Goal: Task Accomplishment & Management: Manage account settings

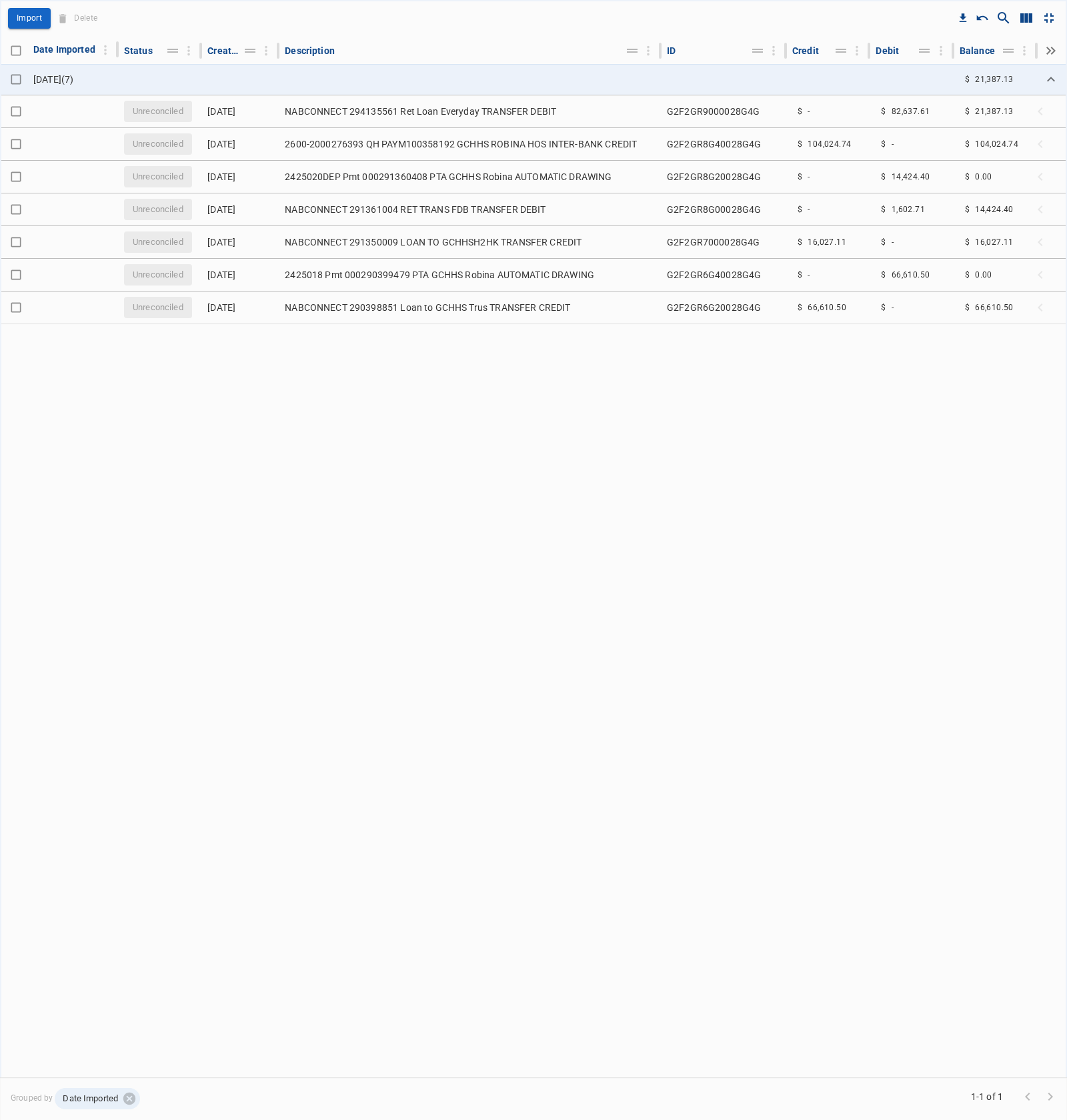
click at [891, 468] on div "Drop to group by Import Delete Date Imported Status Created On Description ID C…" at bounding box center [534, 560] width 1067 height 1120
click at [777, 441] on div "Drop to group by Import Delete Date Imported Status Created On Description ID C…" at bounding box center [534, 560] width 1067 height 1120
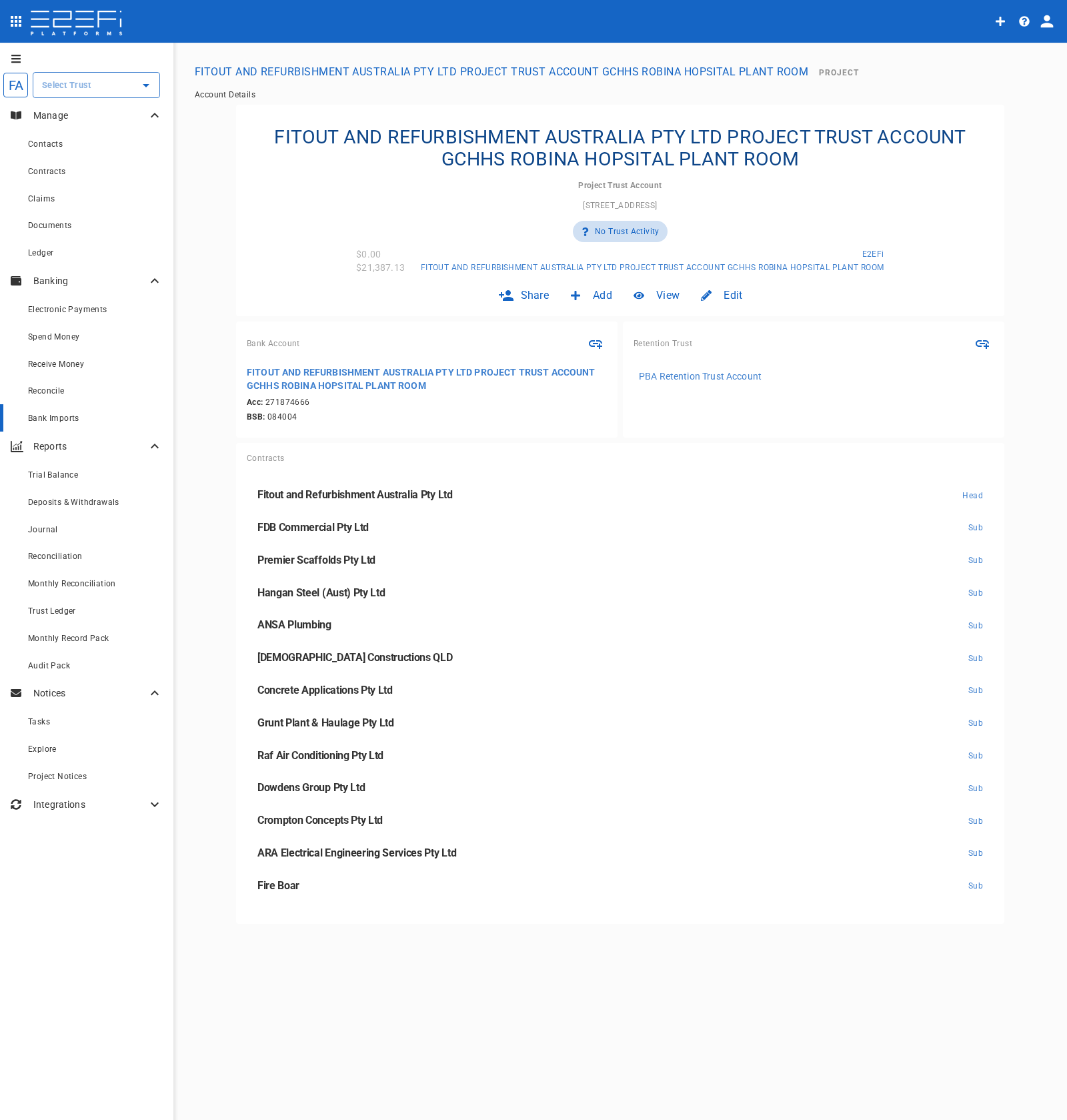
click at [78, 423] on span "Bank Imports" at bounding box center [54, 418] width 52 height 10
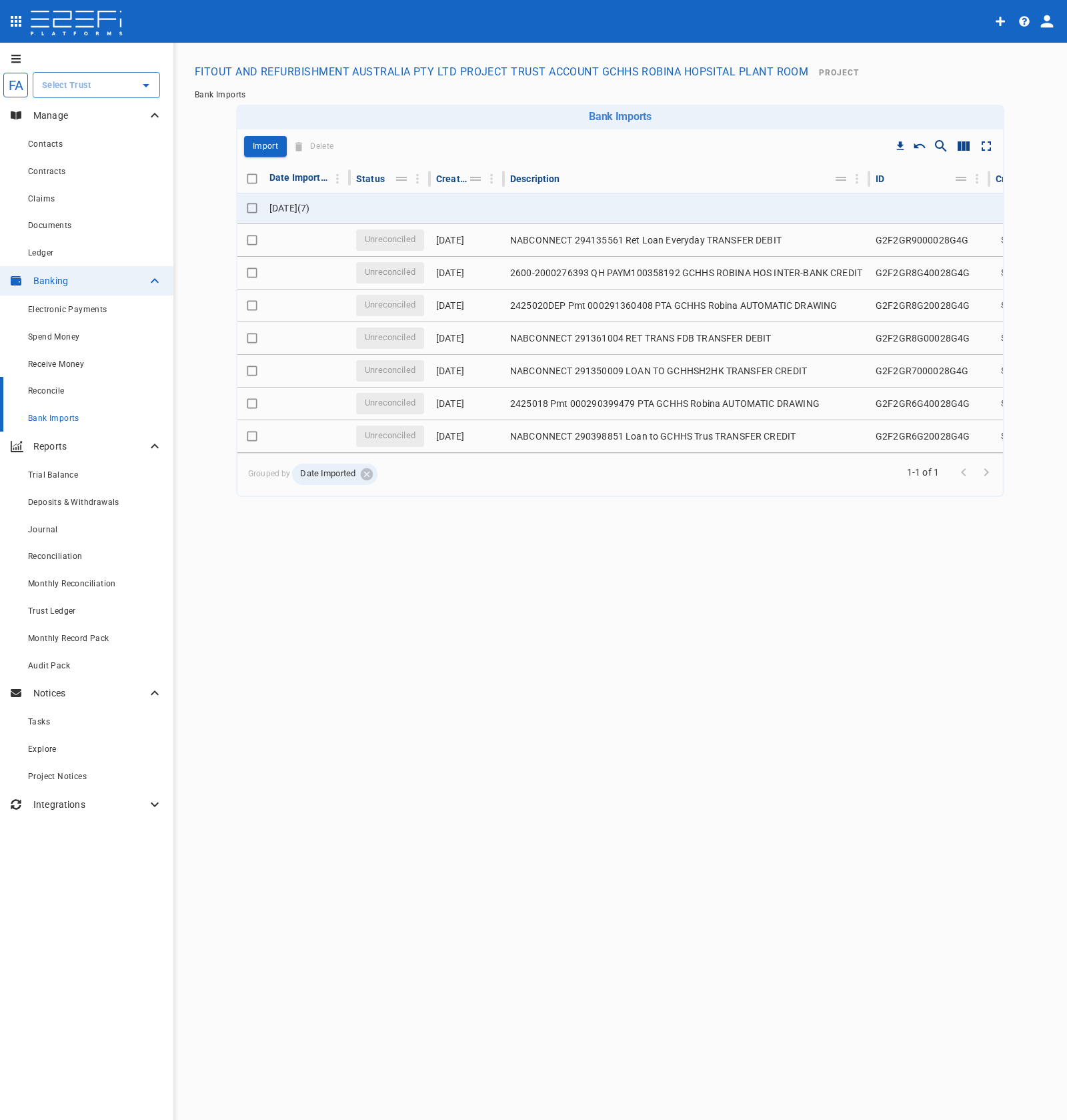
click at [78, 399] on link "Reconcile" at bounding box center [87, 391] width 173 height 28
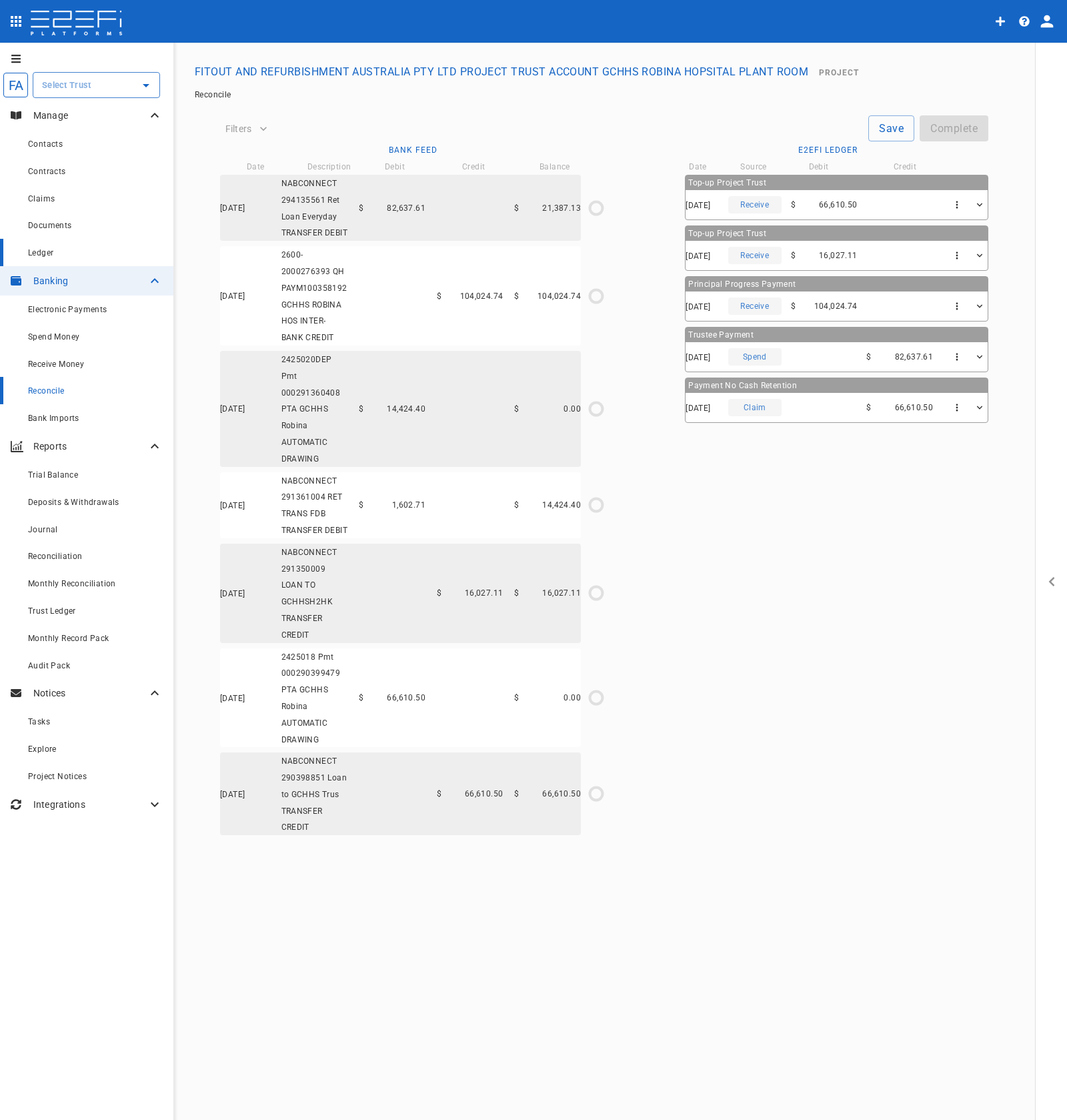
click at [94, 256] on div "Ledger" at bounding box center [96, 252] width 135 height 17
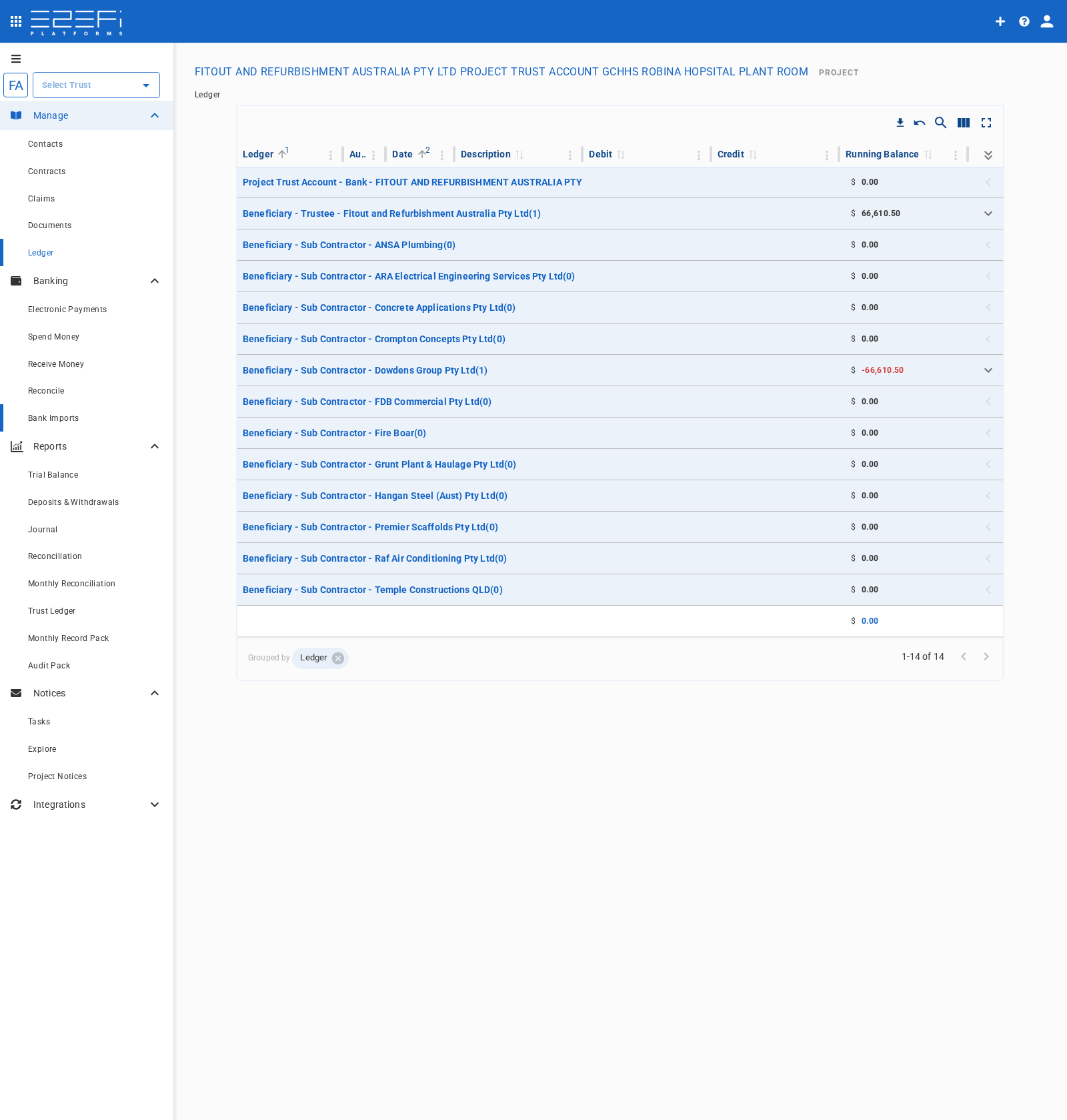
click at [68, 421] on span "Bank Imports" at bounding box center [54, 418] width 52 height 10
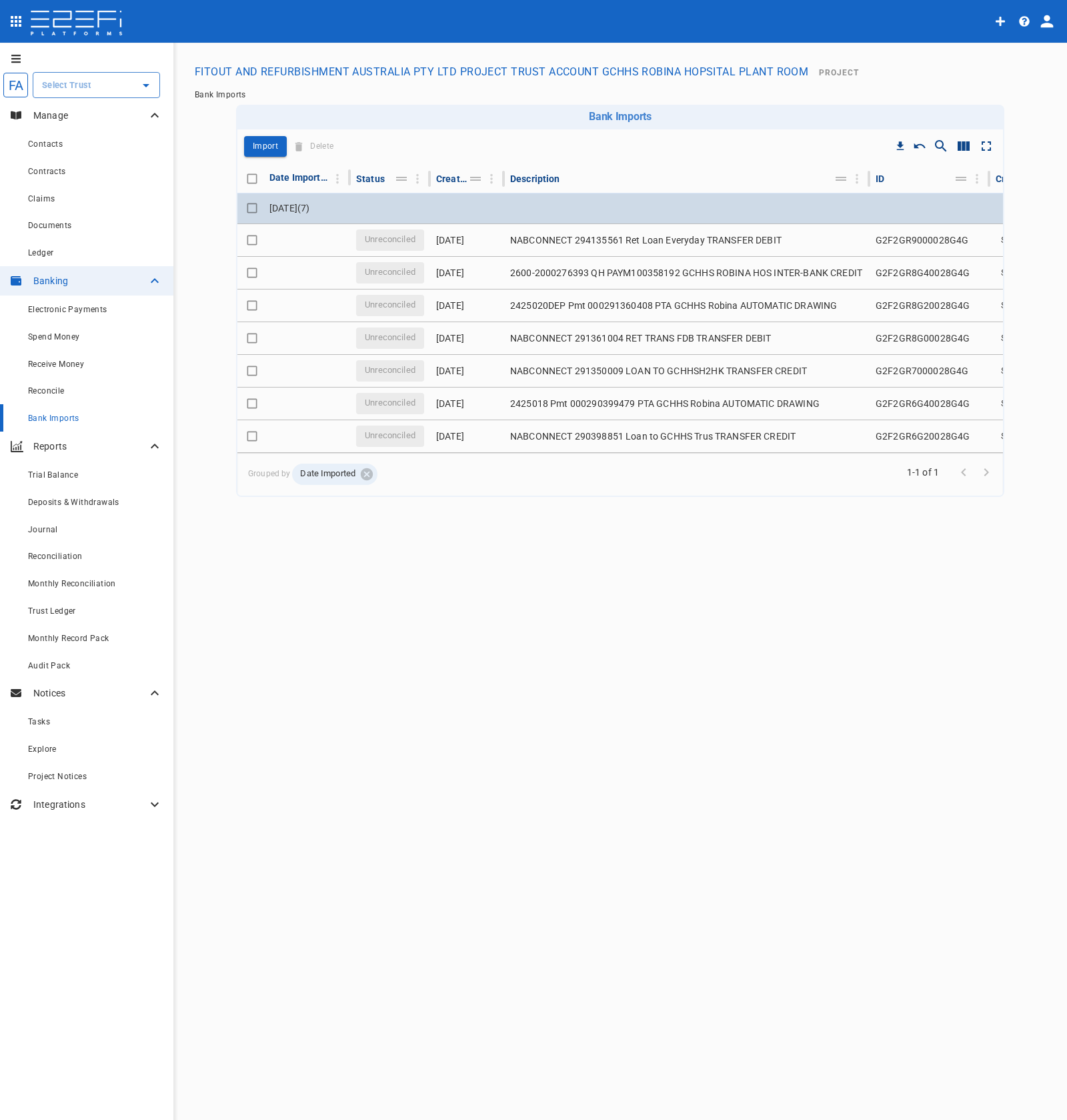
click at [352, 210] on td at bounding box center [390, 208] width 80 height 31
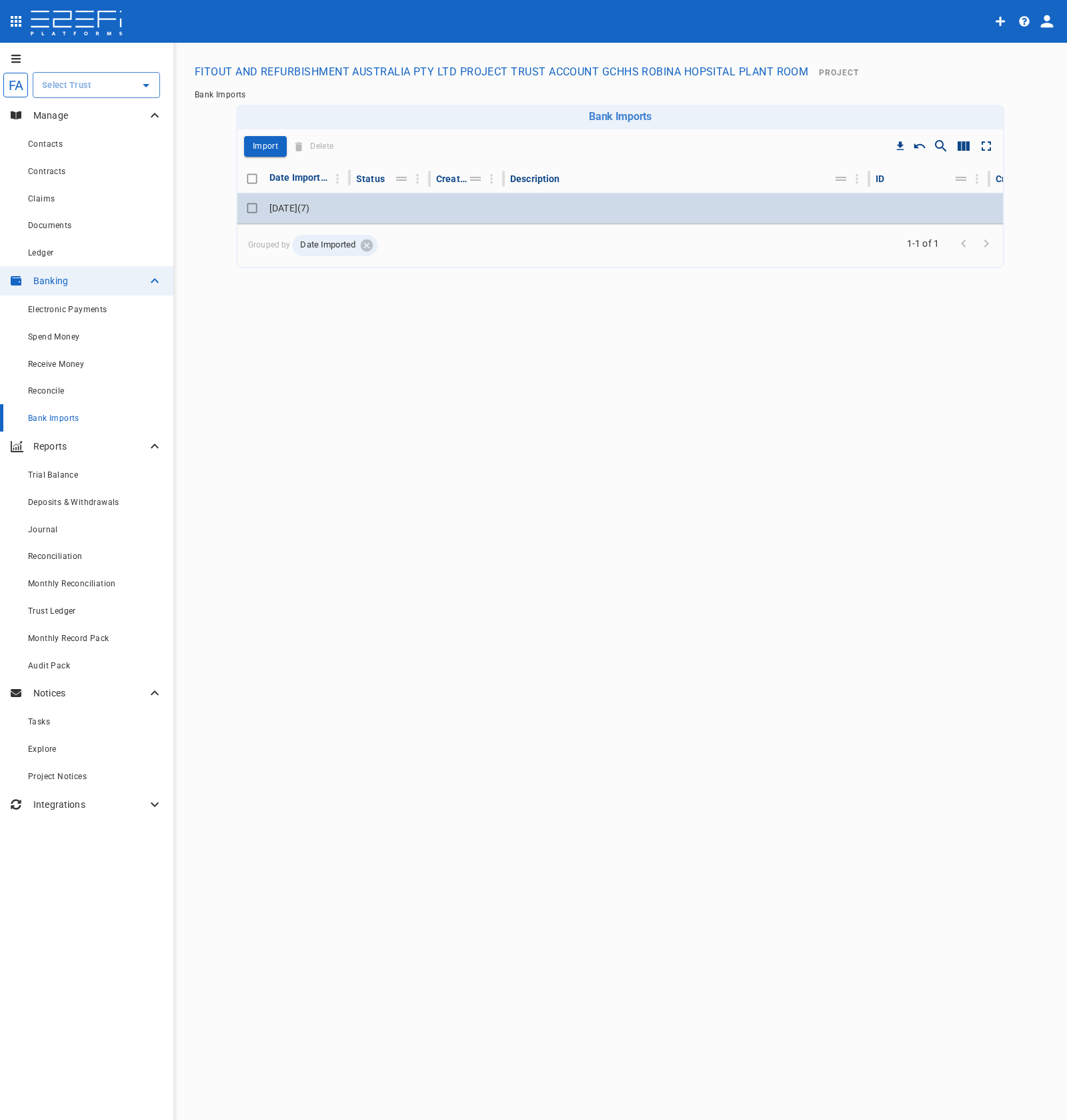
click at [246, 206] on input "Toggle select row" at bounding box center [252, 208] width 19 height 19
click at [755, 209] on td at bounding box center [688, 208] width 366 height 31
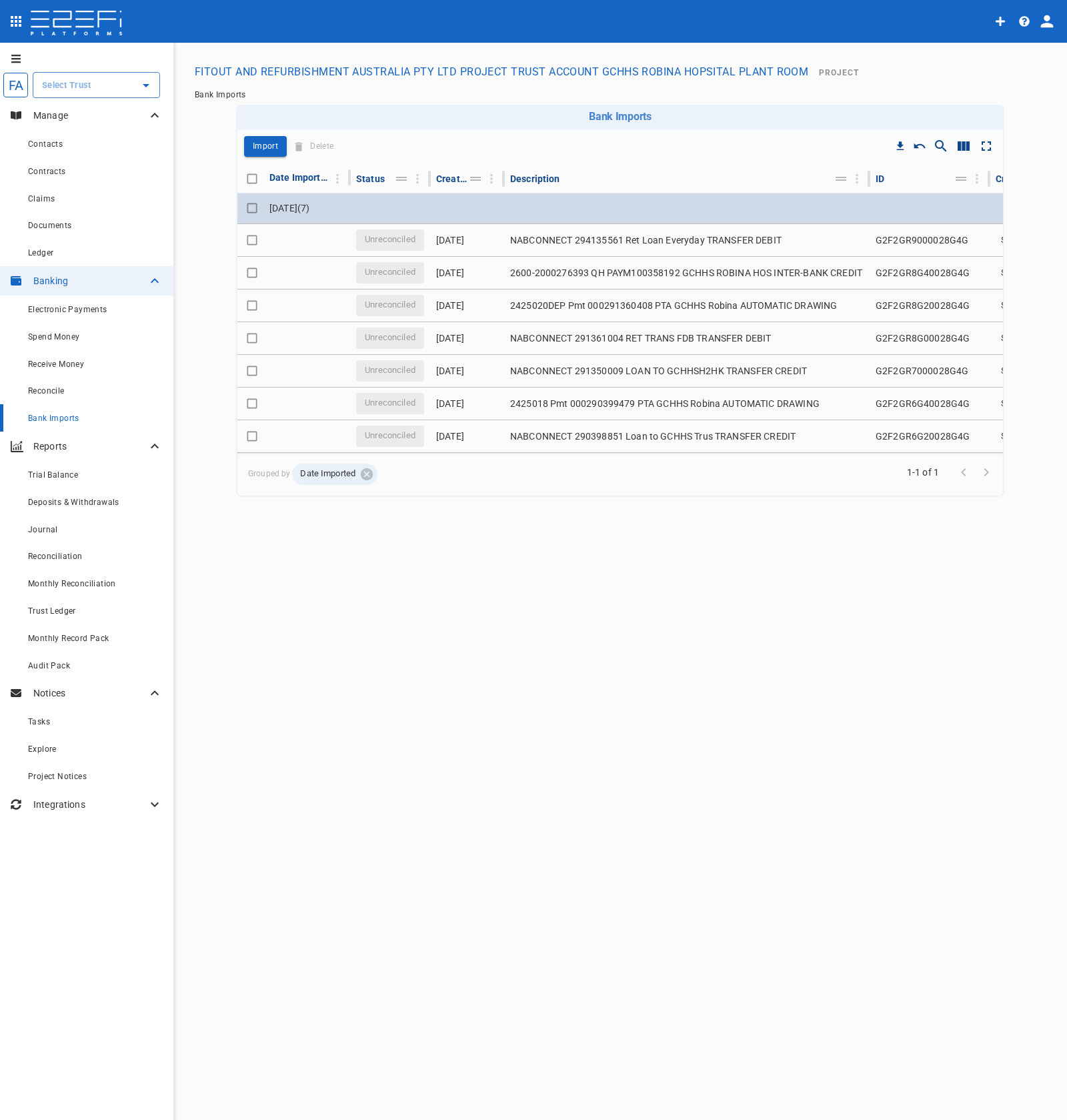
click at [255, 214] on input "Toggle select row" at bounding box center [252, 208] width 19 height 19
checkbox input "true"
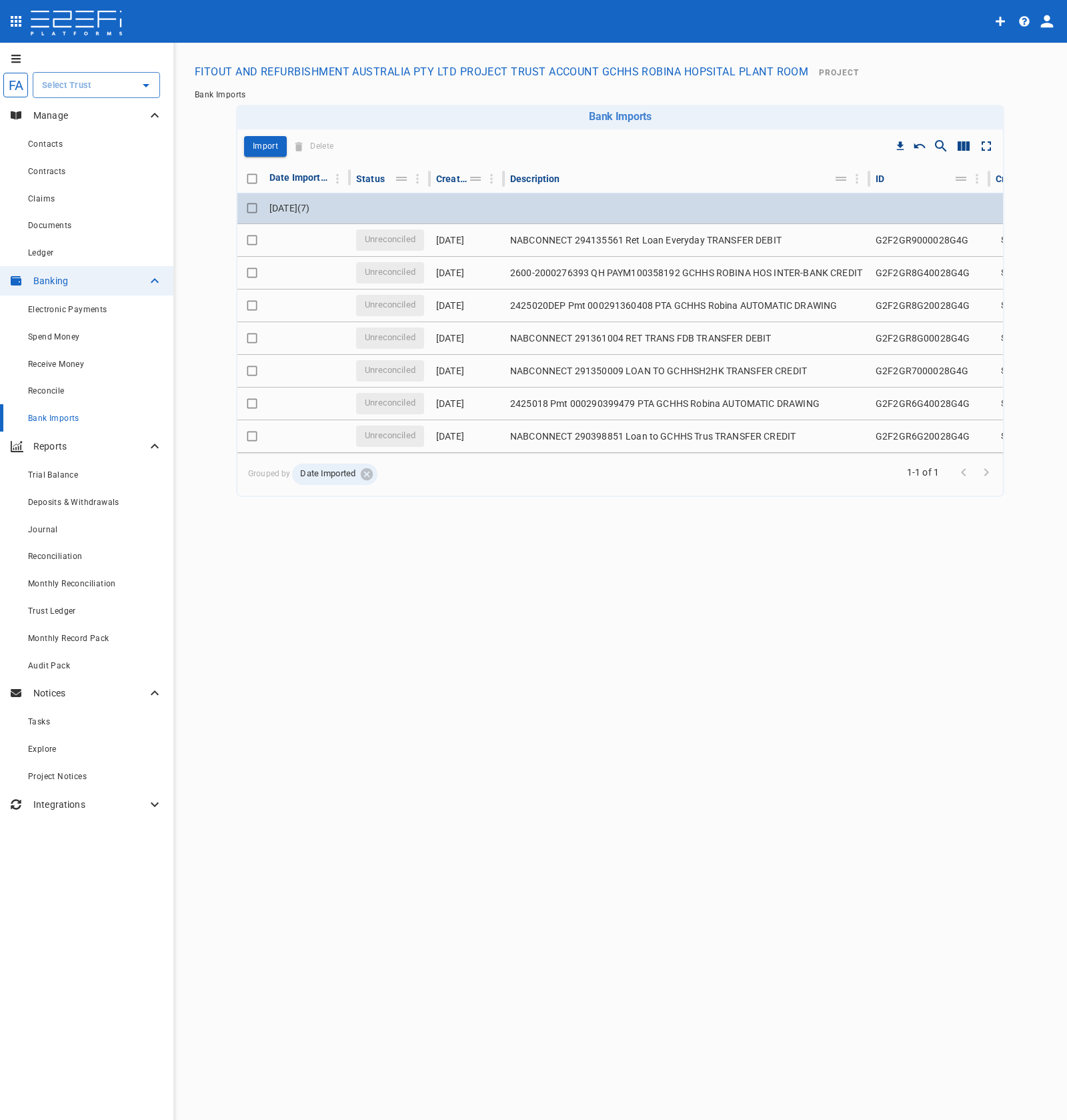
checkbox input "true"
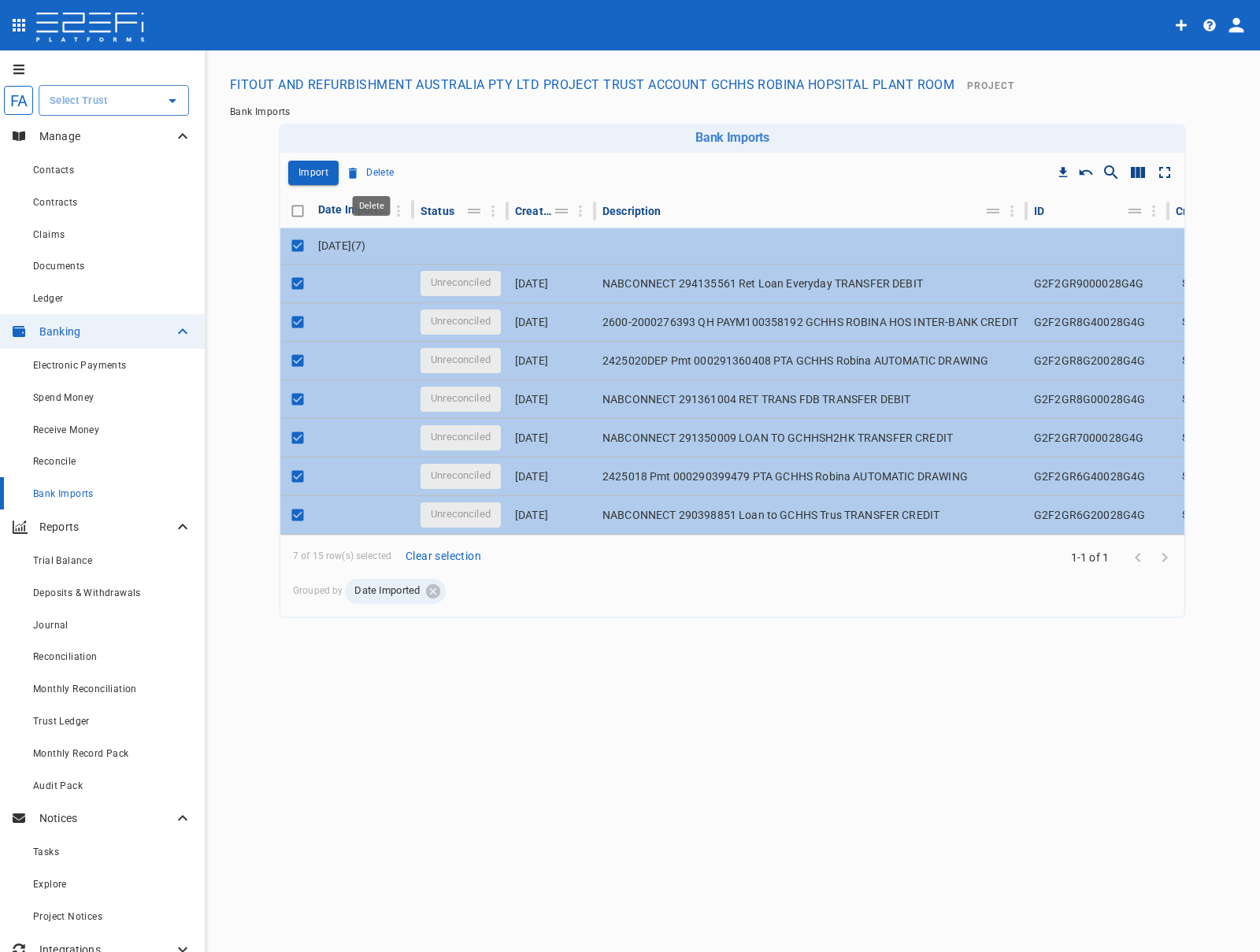
click at [386, 167] on p "Delete" at bounding box center [380, 173] width 28 height 18
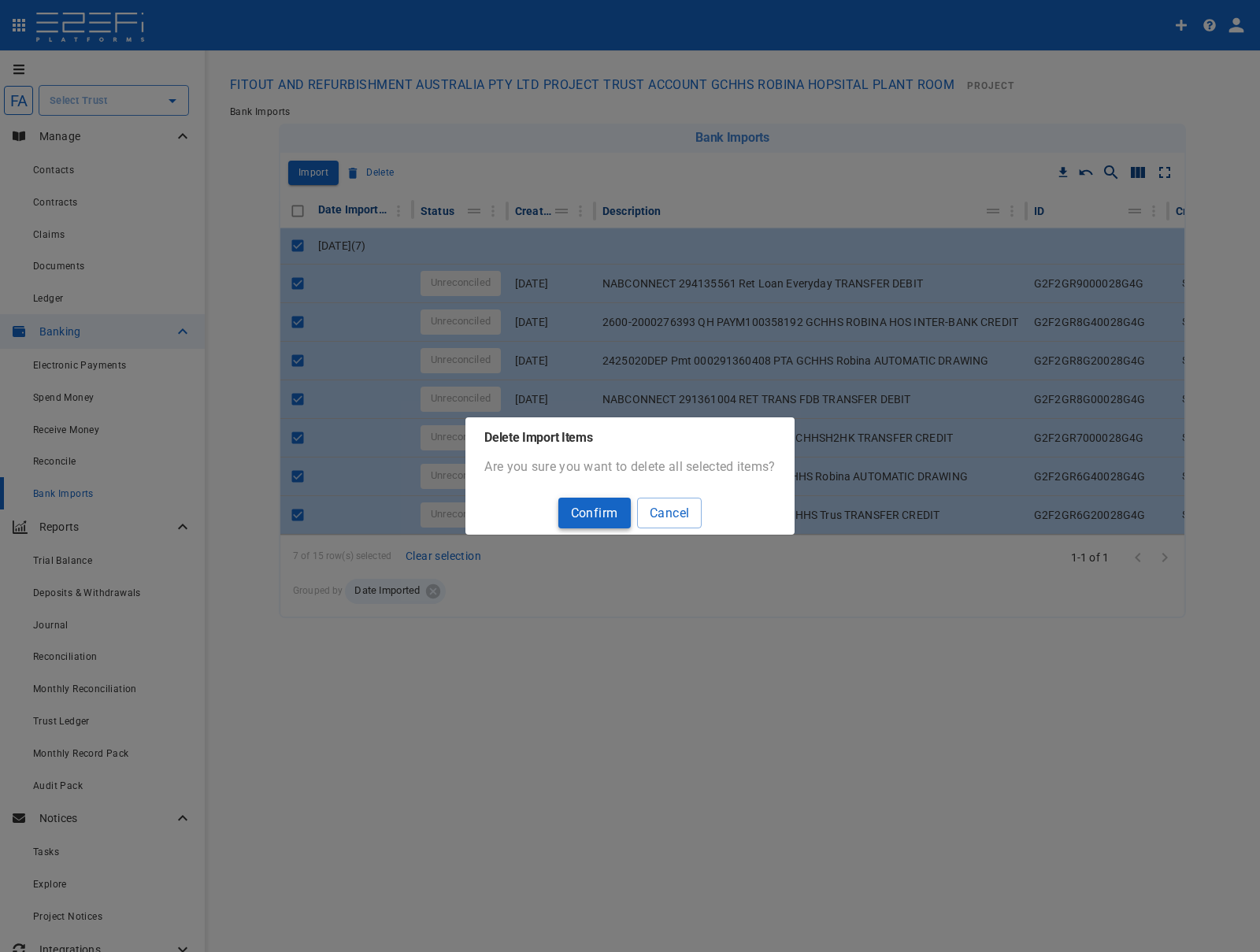
click at [589, 510] on button "Confirm" at bounding box center [594, 513] width 72 height 31
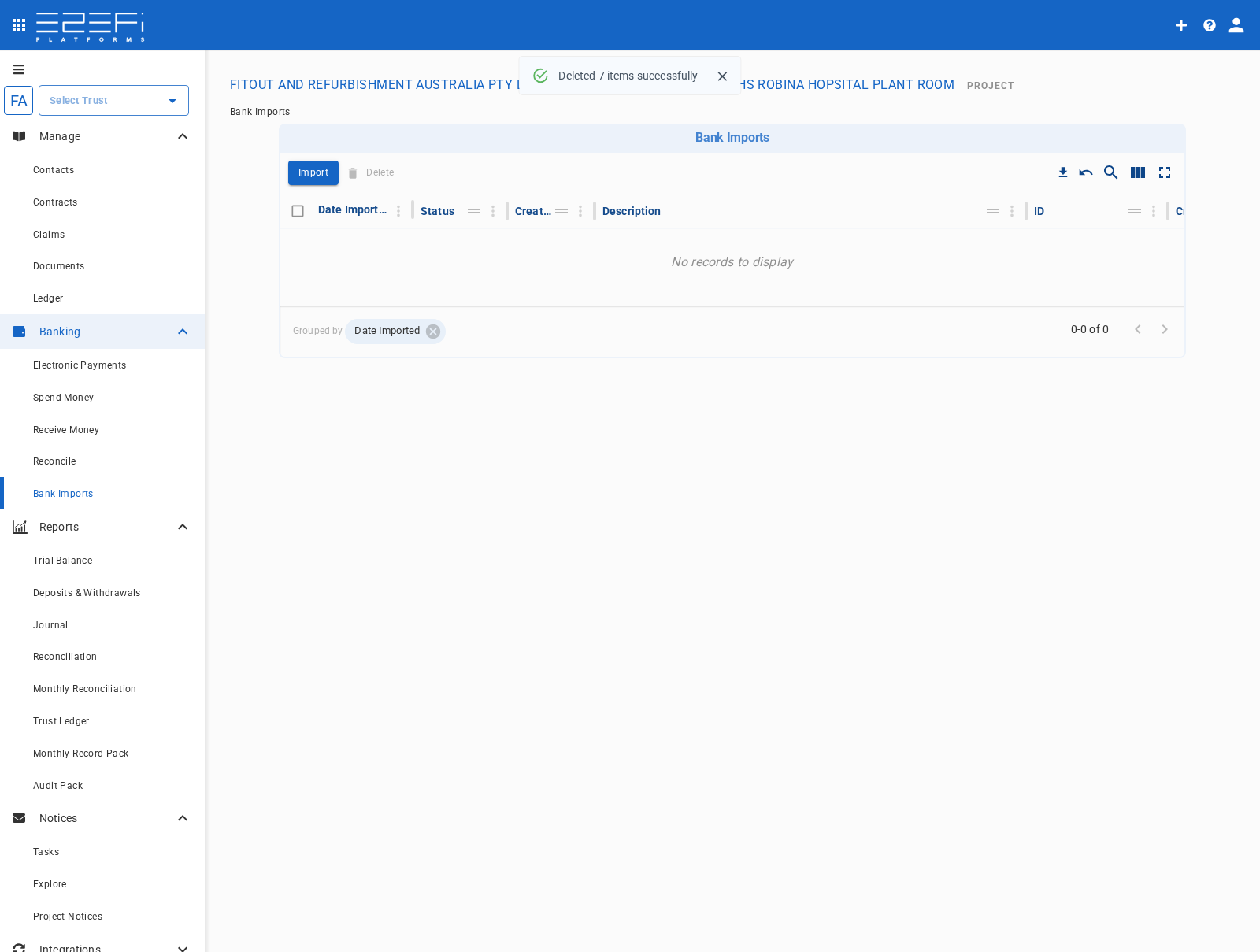
click at [667, 553] on div "FA ​ Manage Contacts Contracts Claims Documents Ledger Banking Electronic Payme…" at bounding box center [630, 502] width 1260 height 903
click at [416, 735] on div "FA ​ Manage Contacts Contracts Claims Documents Ledger Banking Electronic Payme…" at bounding box center [630, 502] width 1260 height 903
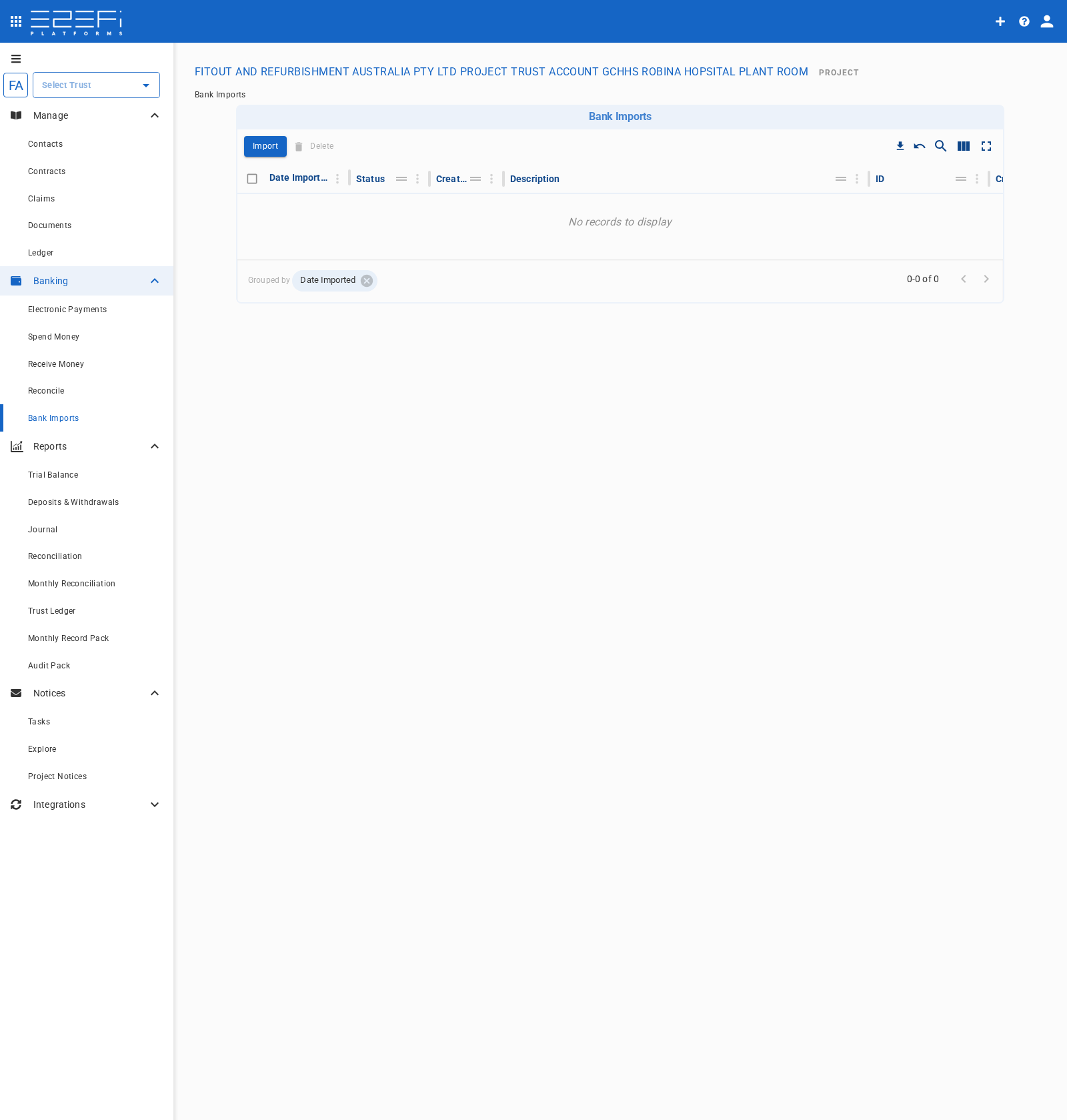
click at [583, 79] on button "FITOUT AND REFURBISHMENT AUSTRALIA PTY LTD PROJECT TRUST ACCOUNT GCHHS ROBINA H…" at bounding box center [502, 72] width 624 height 26
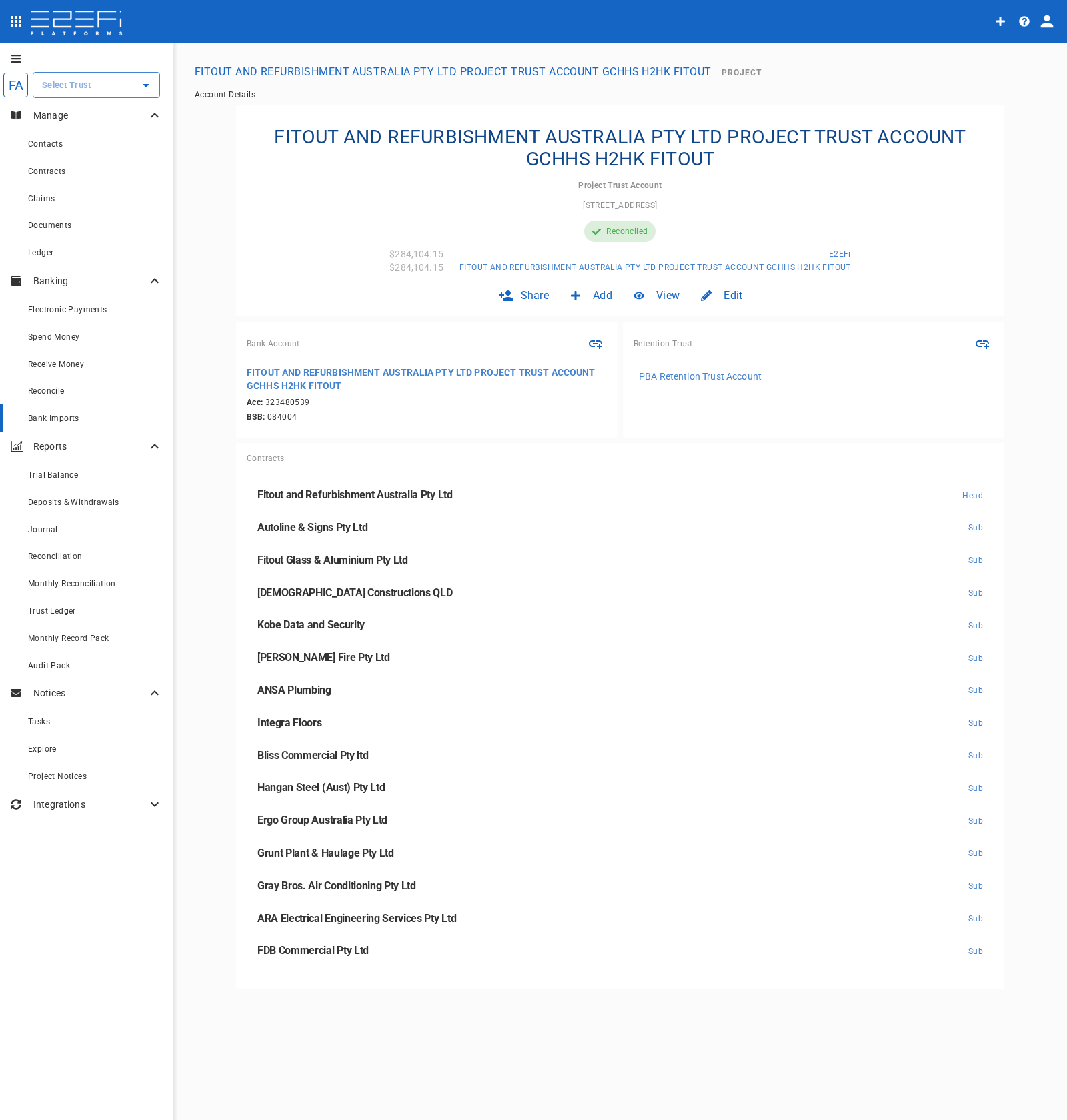
click at [90, 423] on div "Bank Imports" at bounding box center [96, 418] width 135 height 17
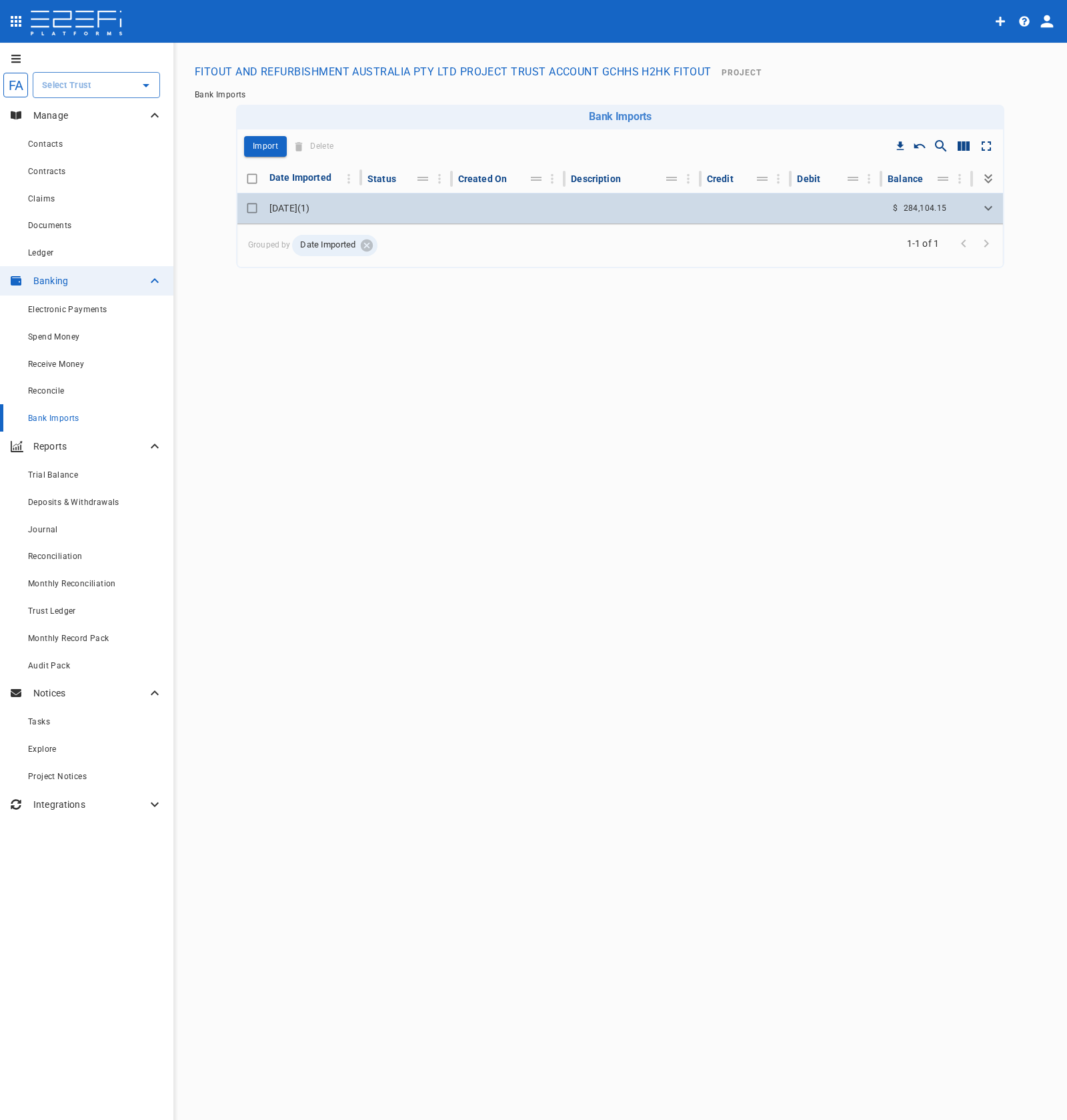
click at [995, 208] on icon "Expand" at bounding box center [988, 208] width 16 height 16
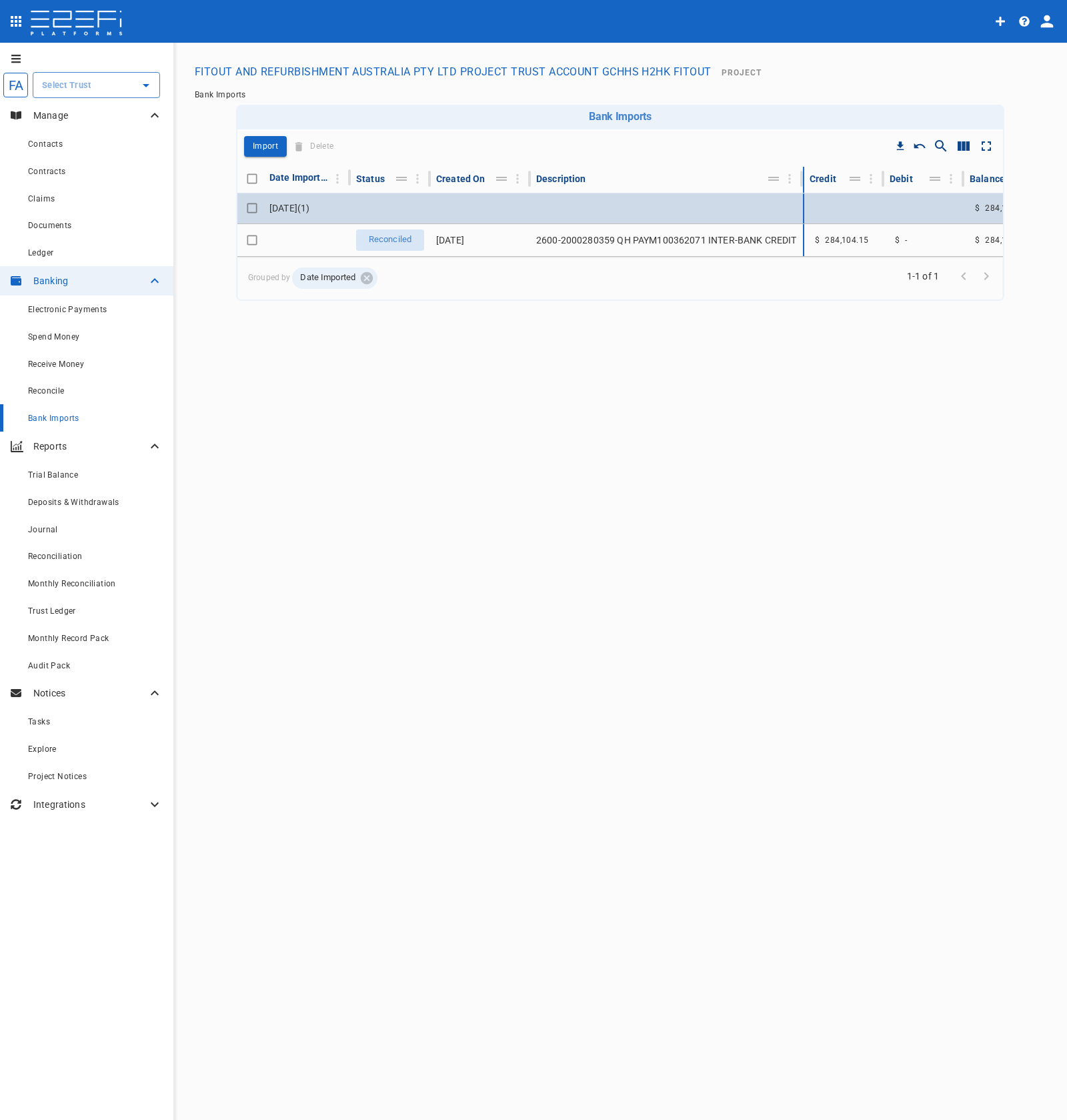
drag, startPoint x: 700, startPoint y: 181, endPoint x: 853, endPoint y: 193, distance: 153.5
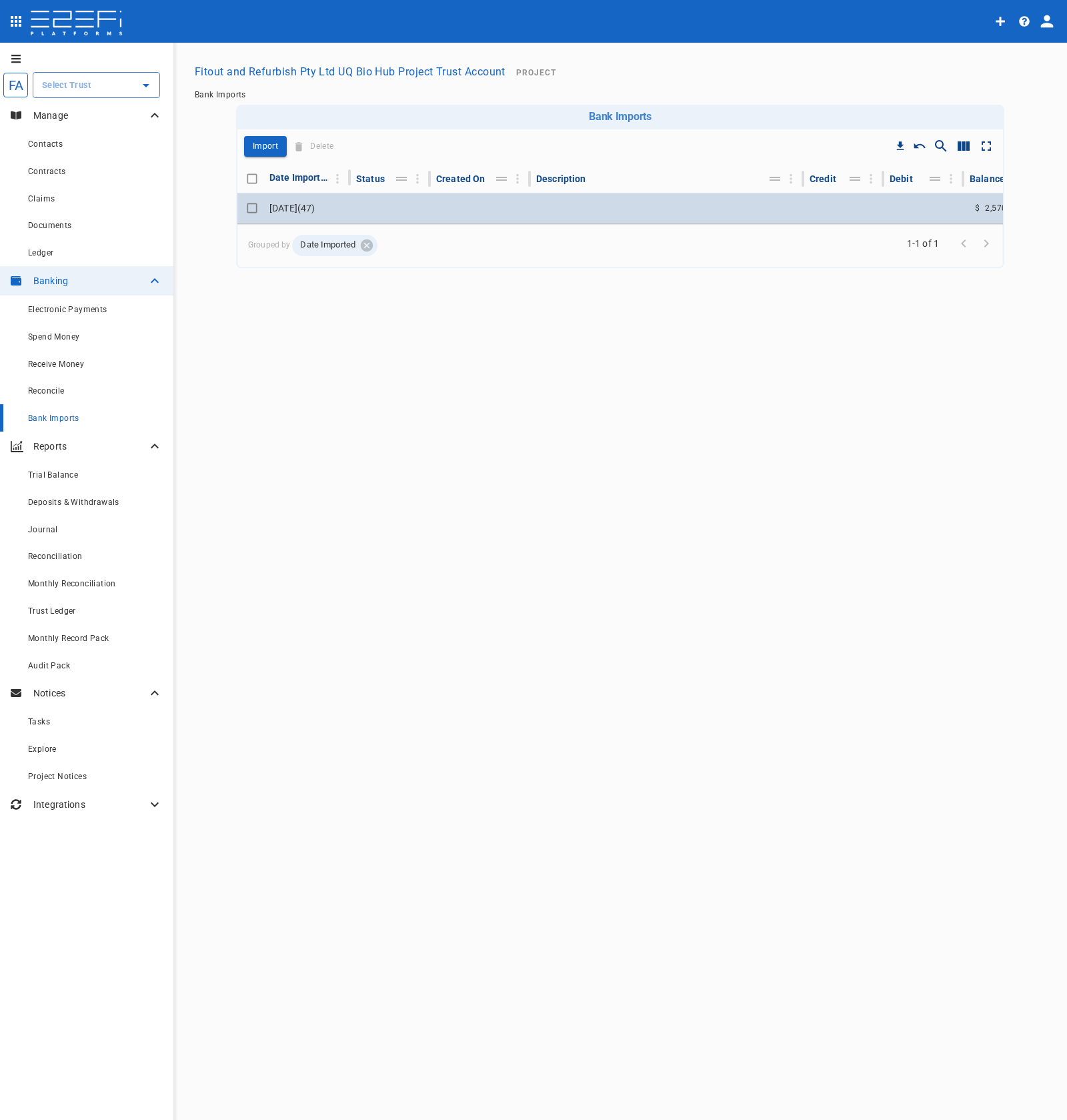
click at [879, 208] on td at bounding box center [844, 208] width 80 height 31
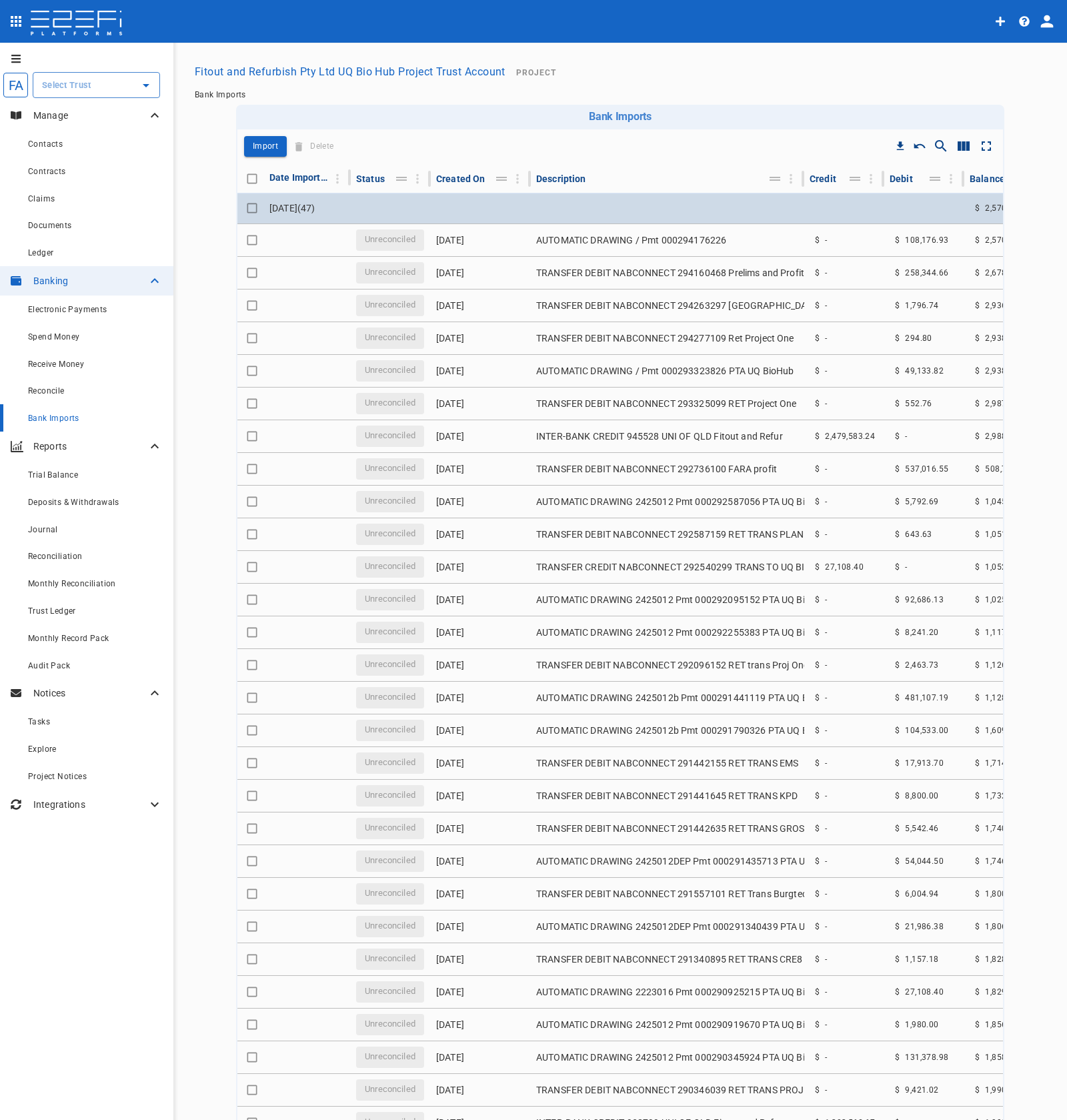
click at [767, 212] on td at bounding box center [668, 208] width 274 height 31
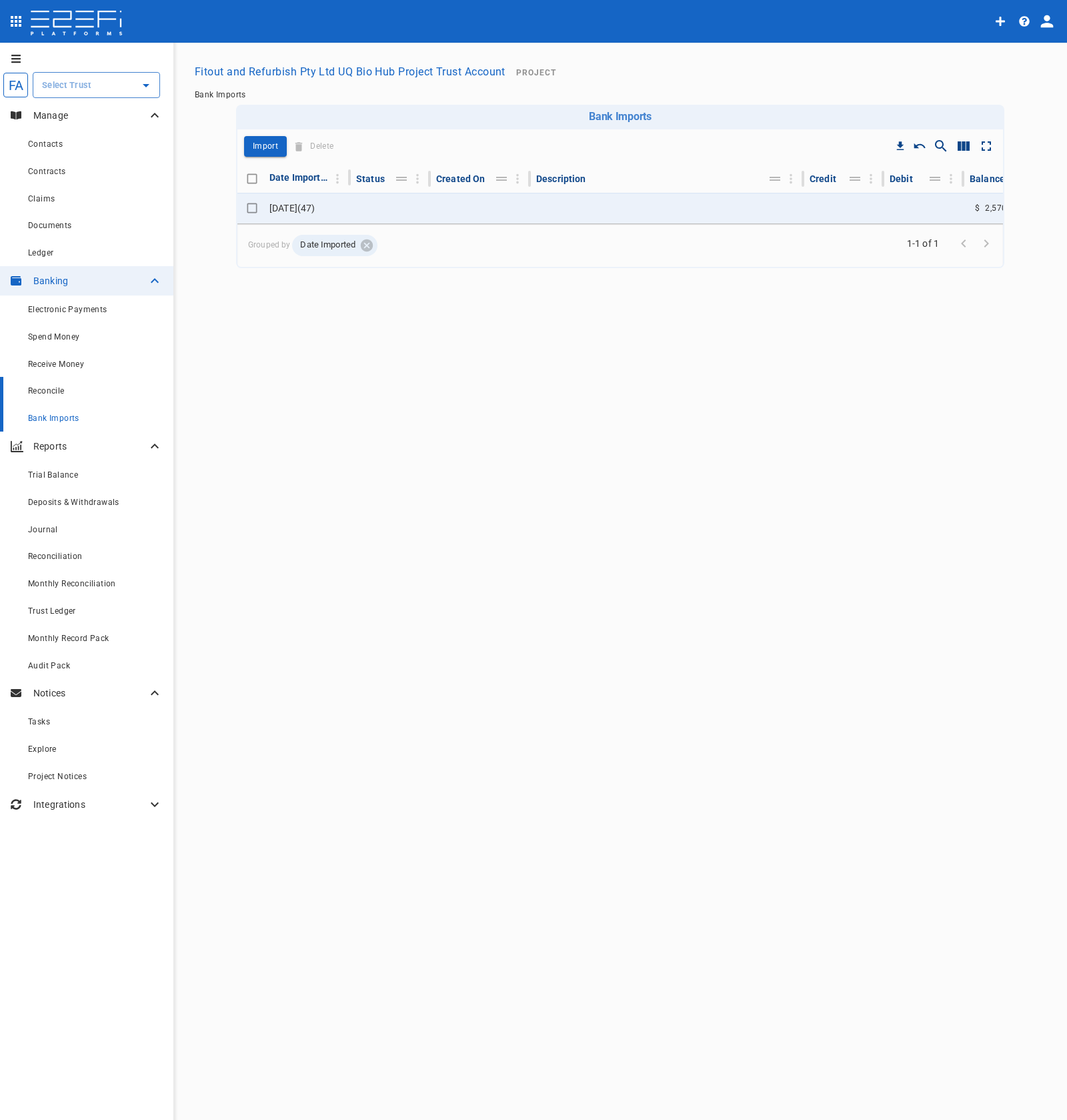
click at [52, 389] on span "Reconcile" at bounding box center [46, 391] width 36 height 10
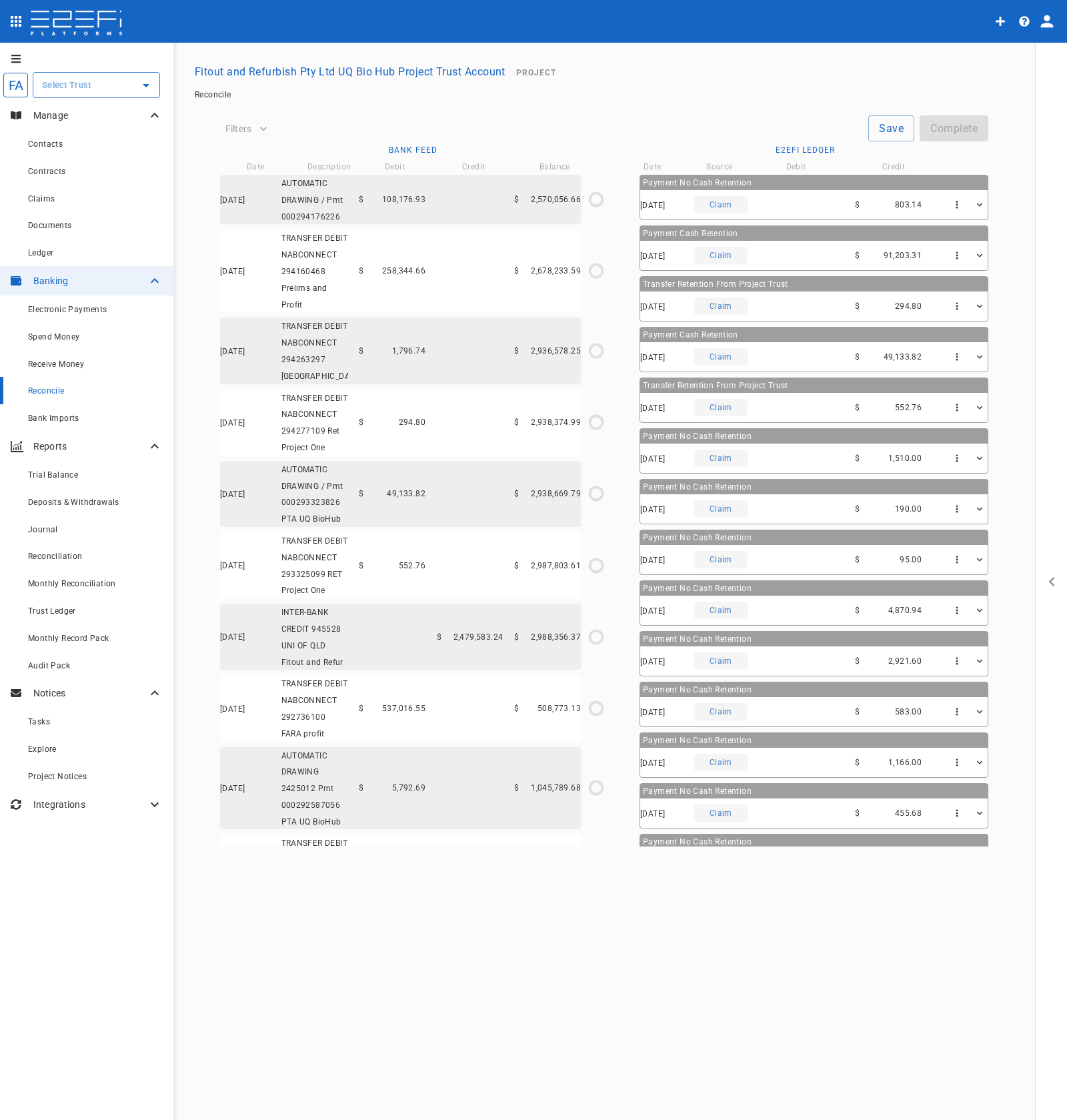
type input "03/04/2025"
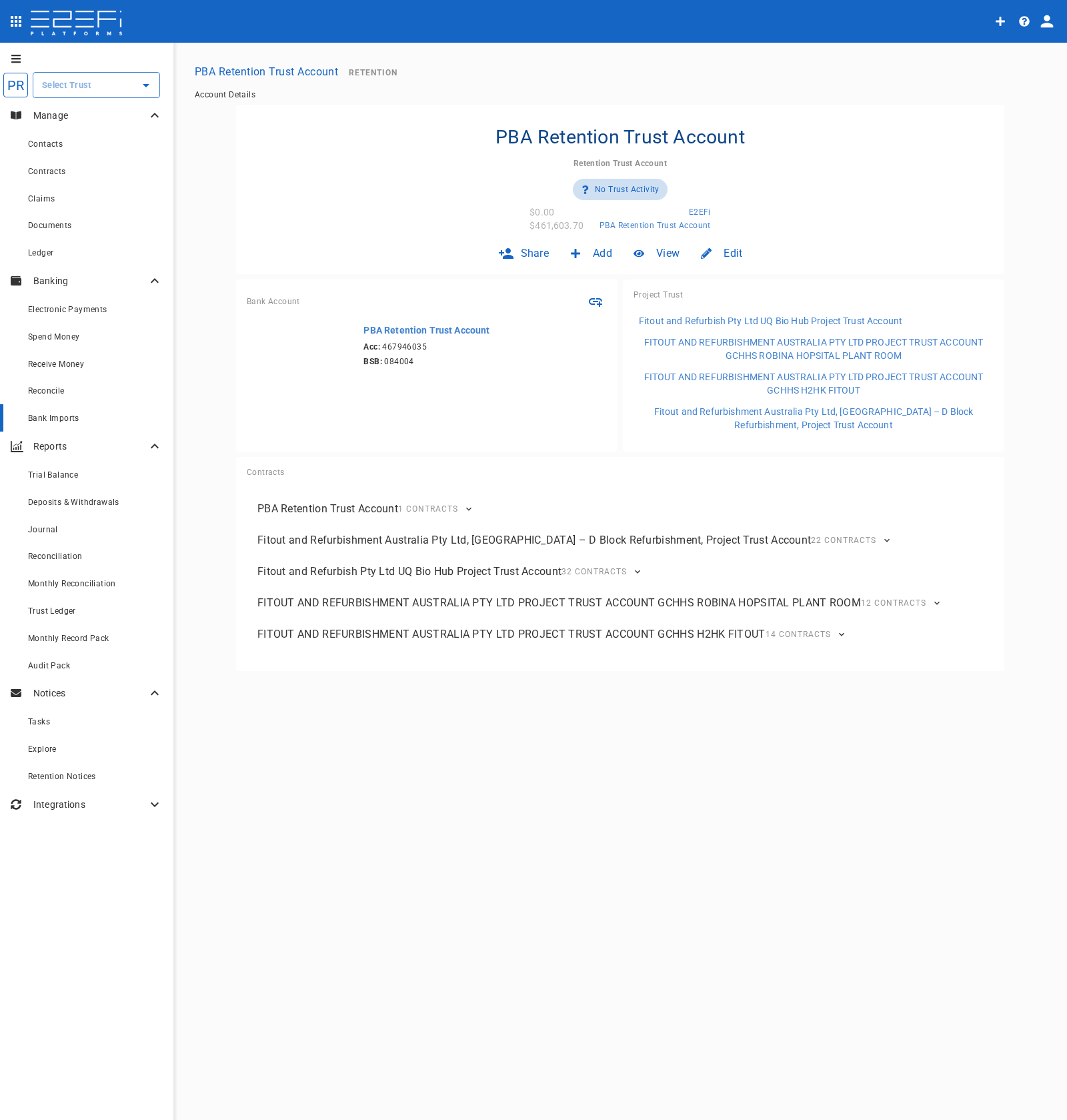
click at [83, 421] on div "Bank Imports" at bounding box center [96, 418] width 135 height 17
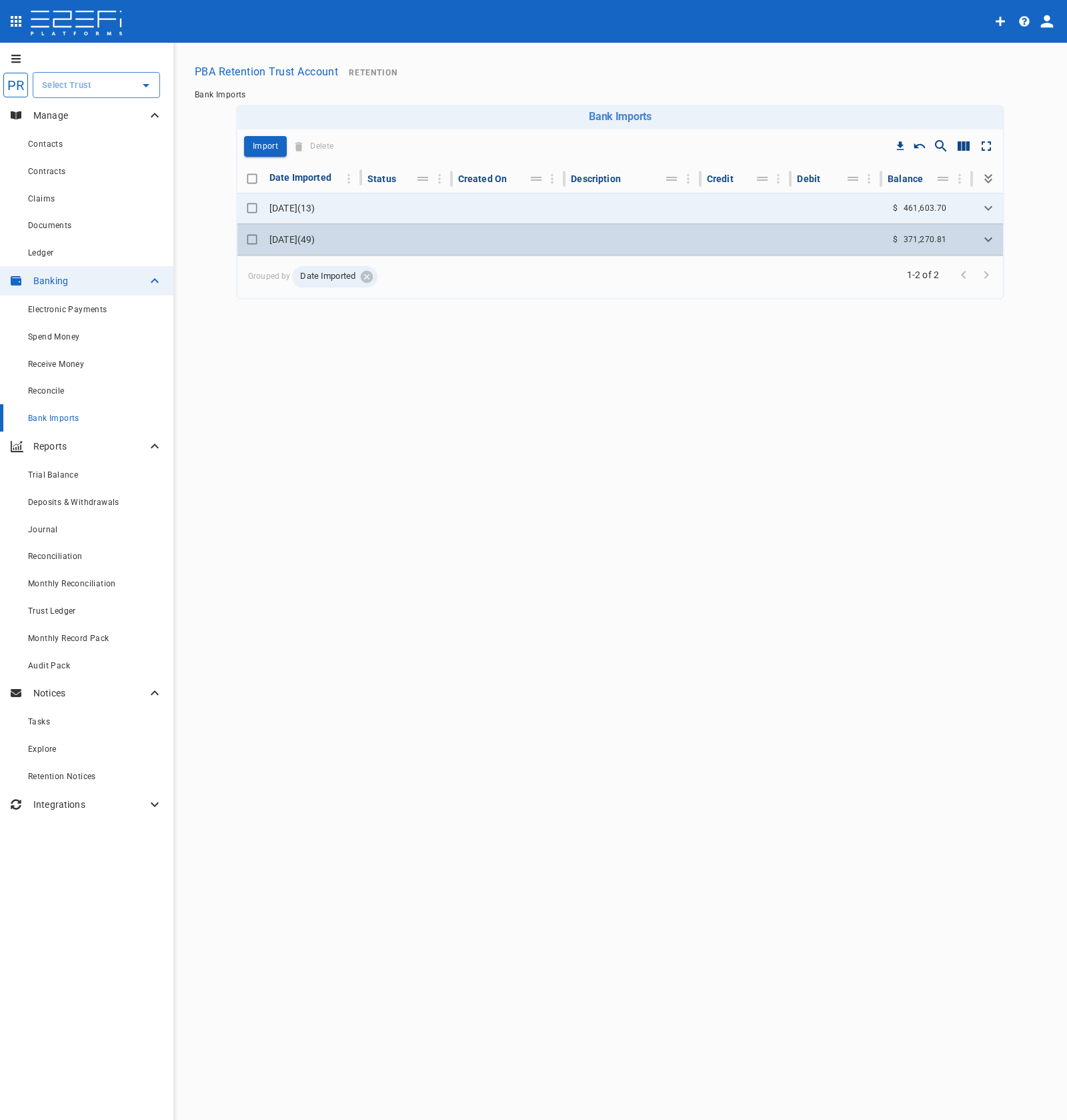
click at [988, 239] on icon "Expand" at bounding box center [988, 239] width 16 height 16
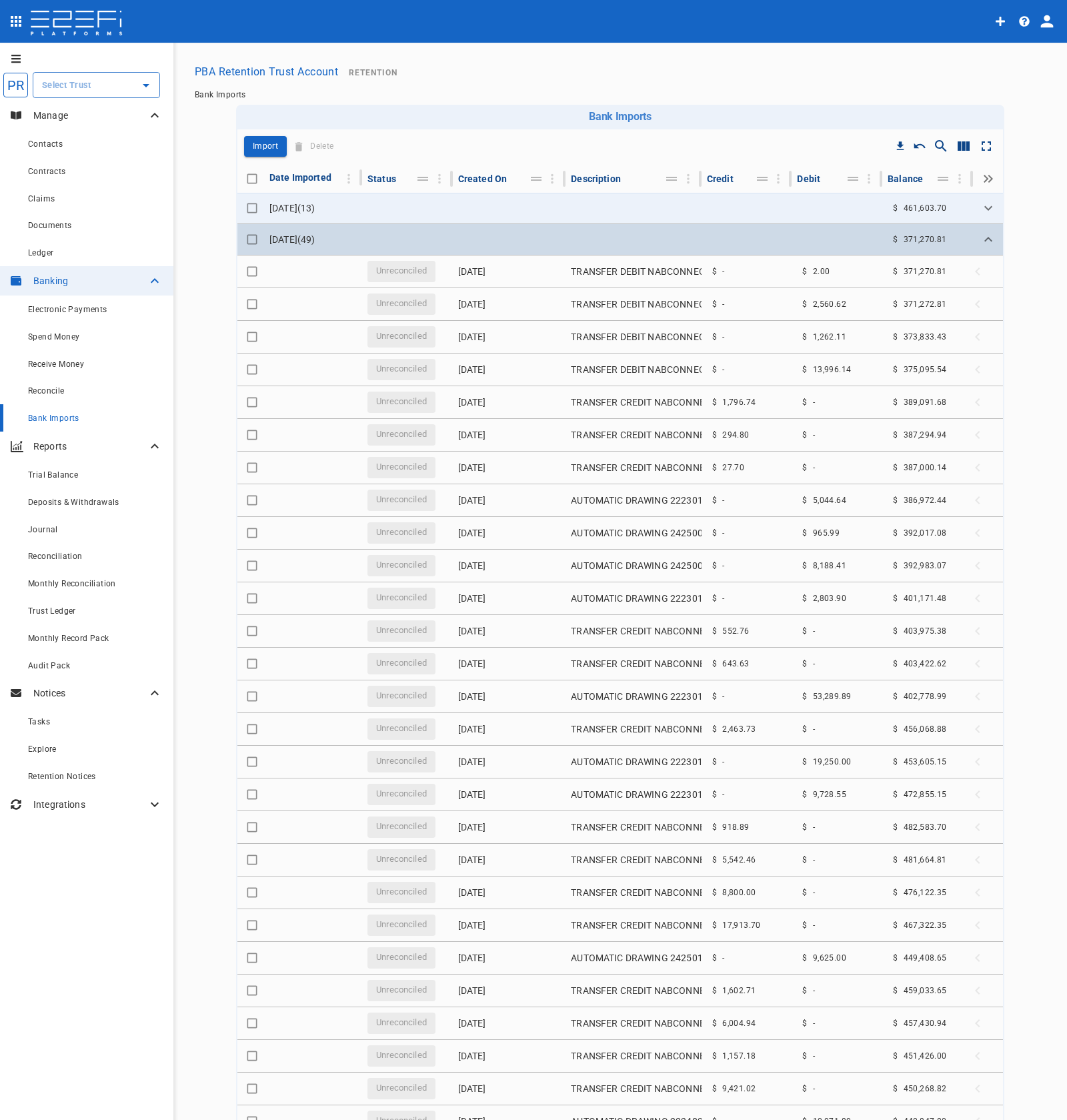
click at [984, 239] on icon "Expand" at bounding box center [989, 239] width 8 height 5
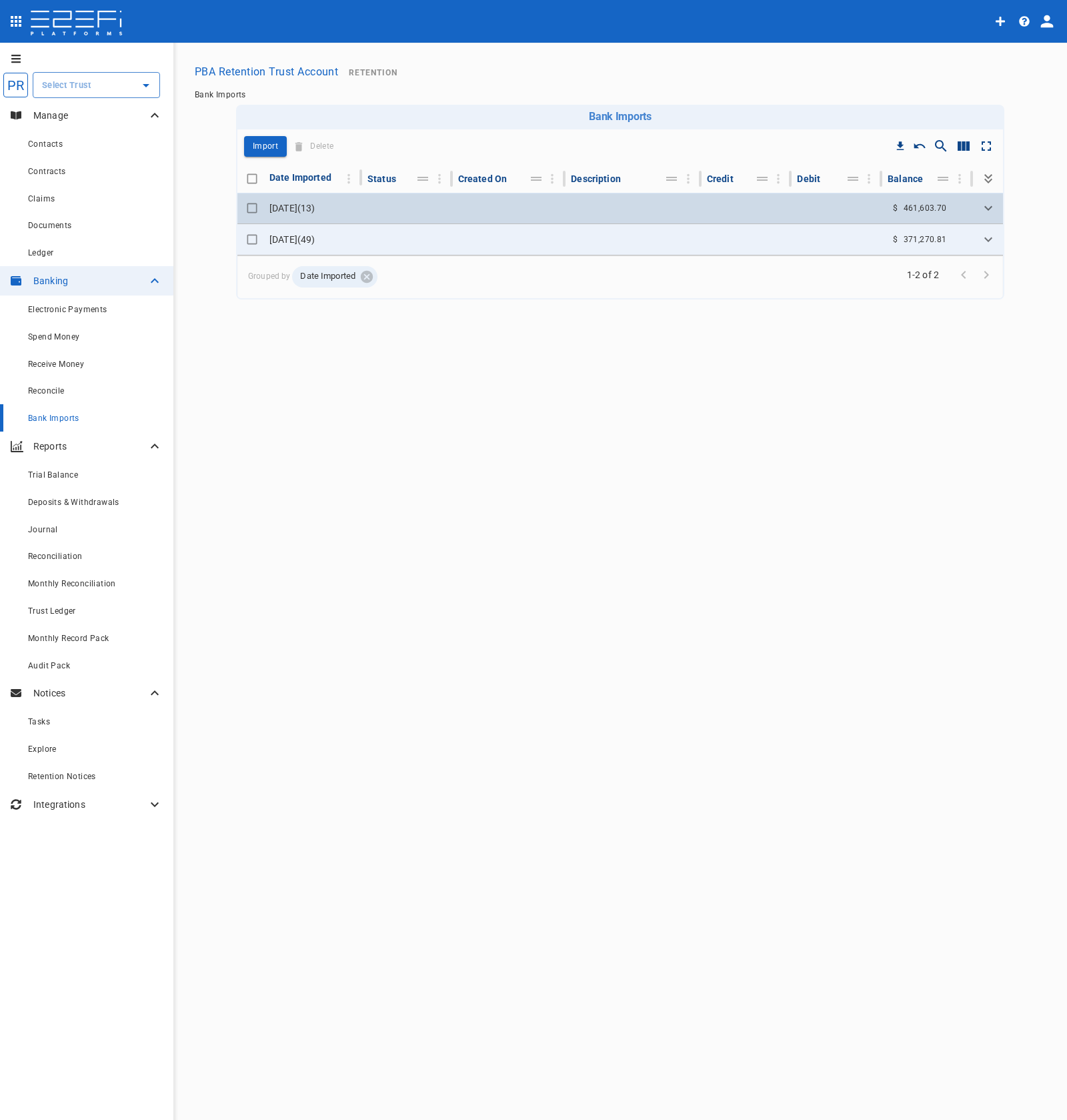
click at [986, 213] on icon "Expand" at bounding box center [988, 208] width 16 height 16
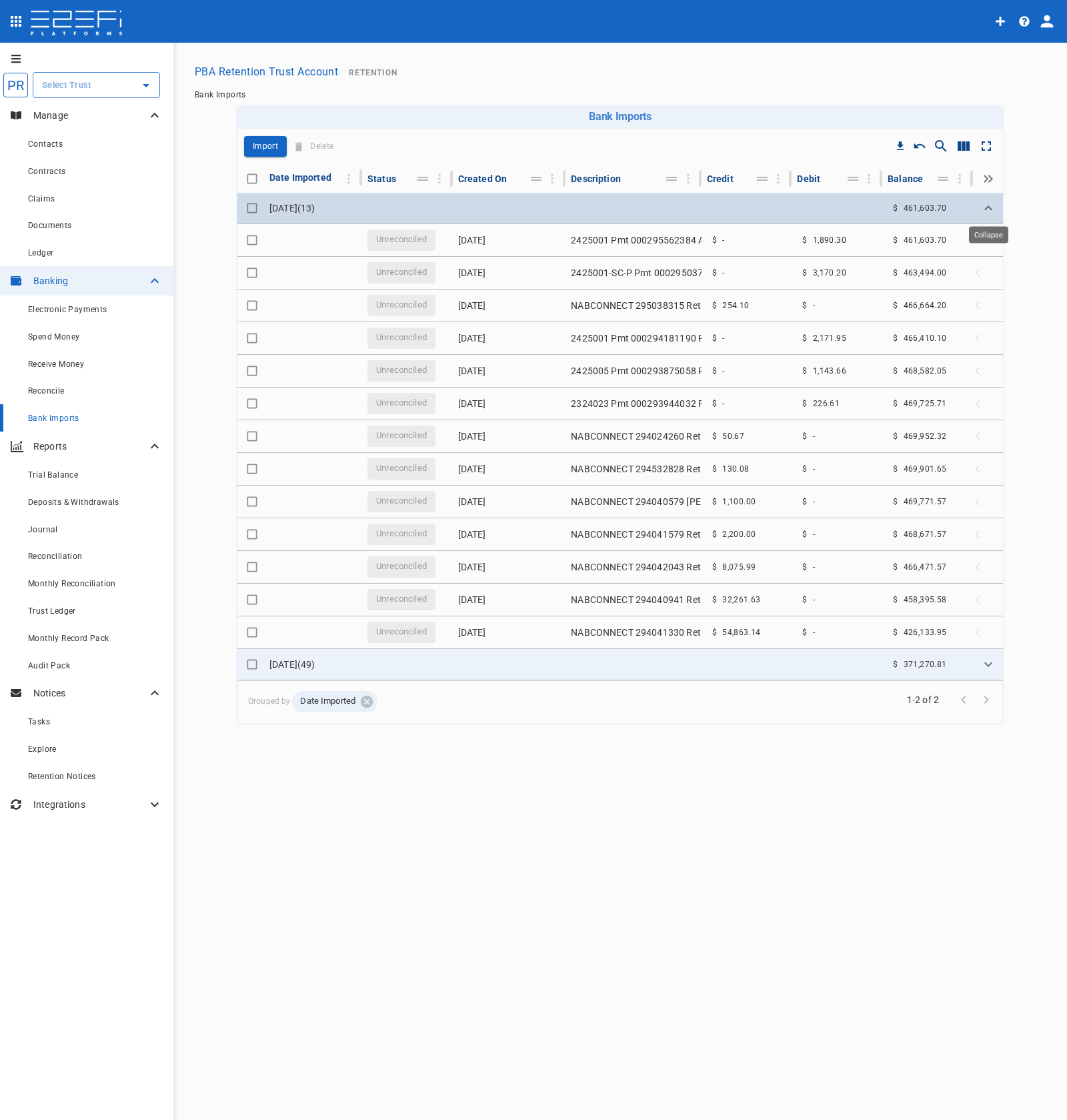
click at [987, 212] on icon "Expand" at bounding box center [988, 208] width 16 height 16
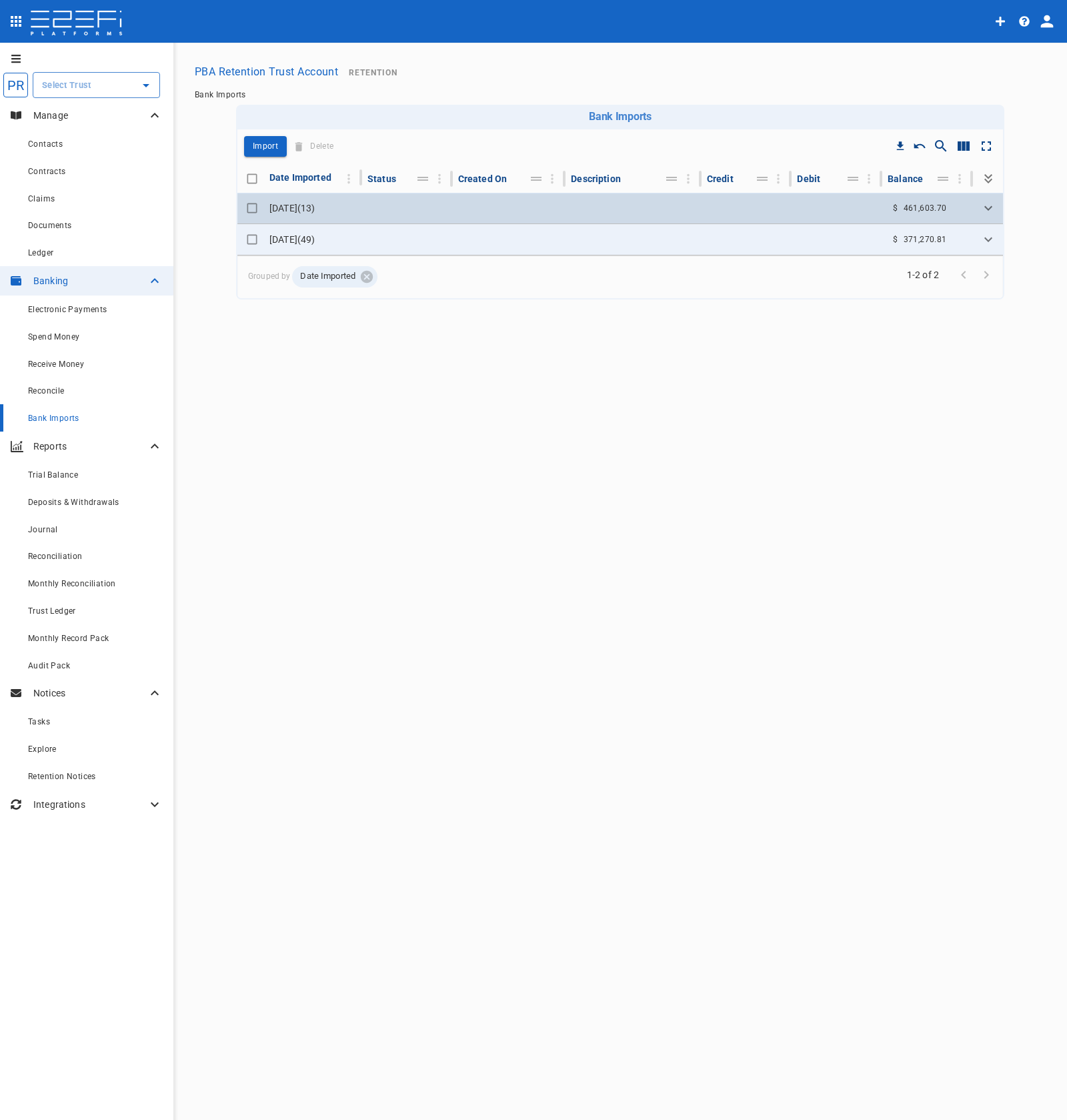
click at [989, 210] on icon "Expand" at bounding box center [988, 208] width 16 height 16
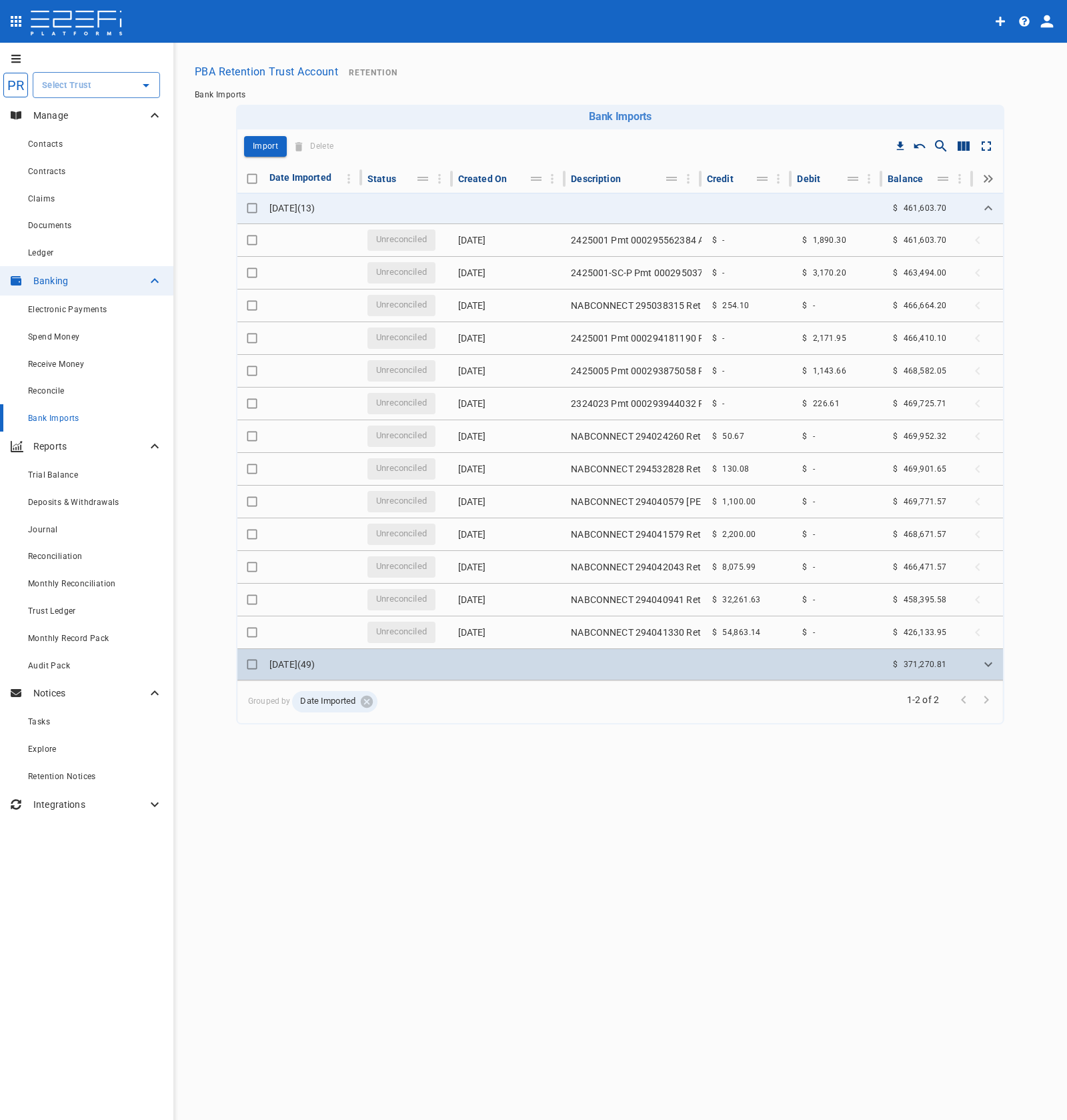
click at [985, 670] on icon "Expand" at bounding box center [988, 664] width 16 height 16
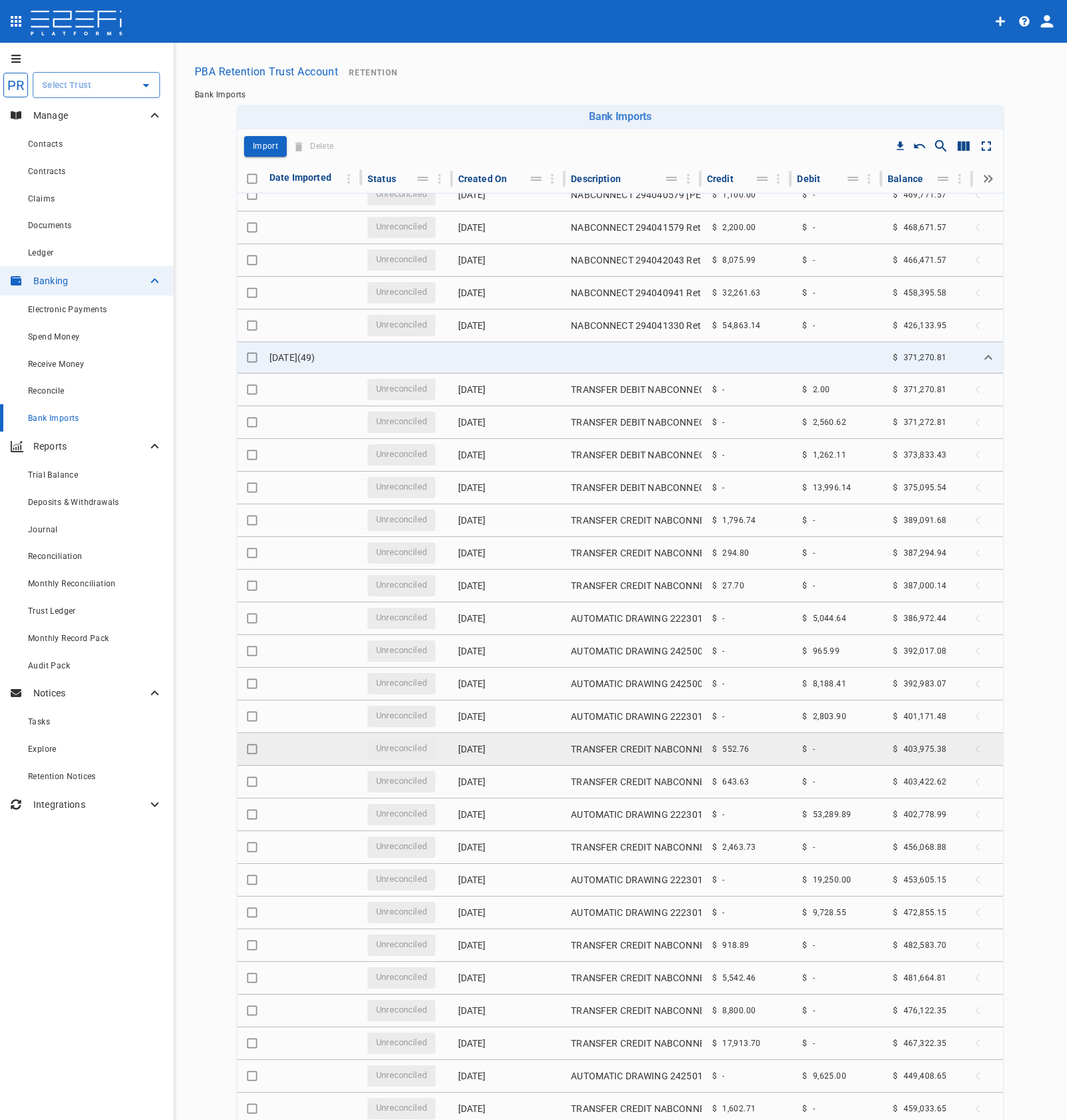
scroll to position [307, 0]
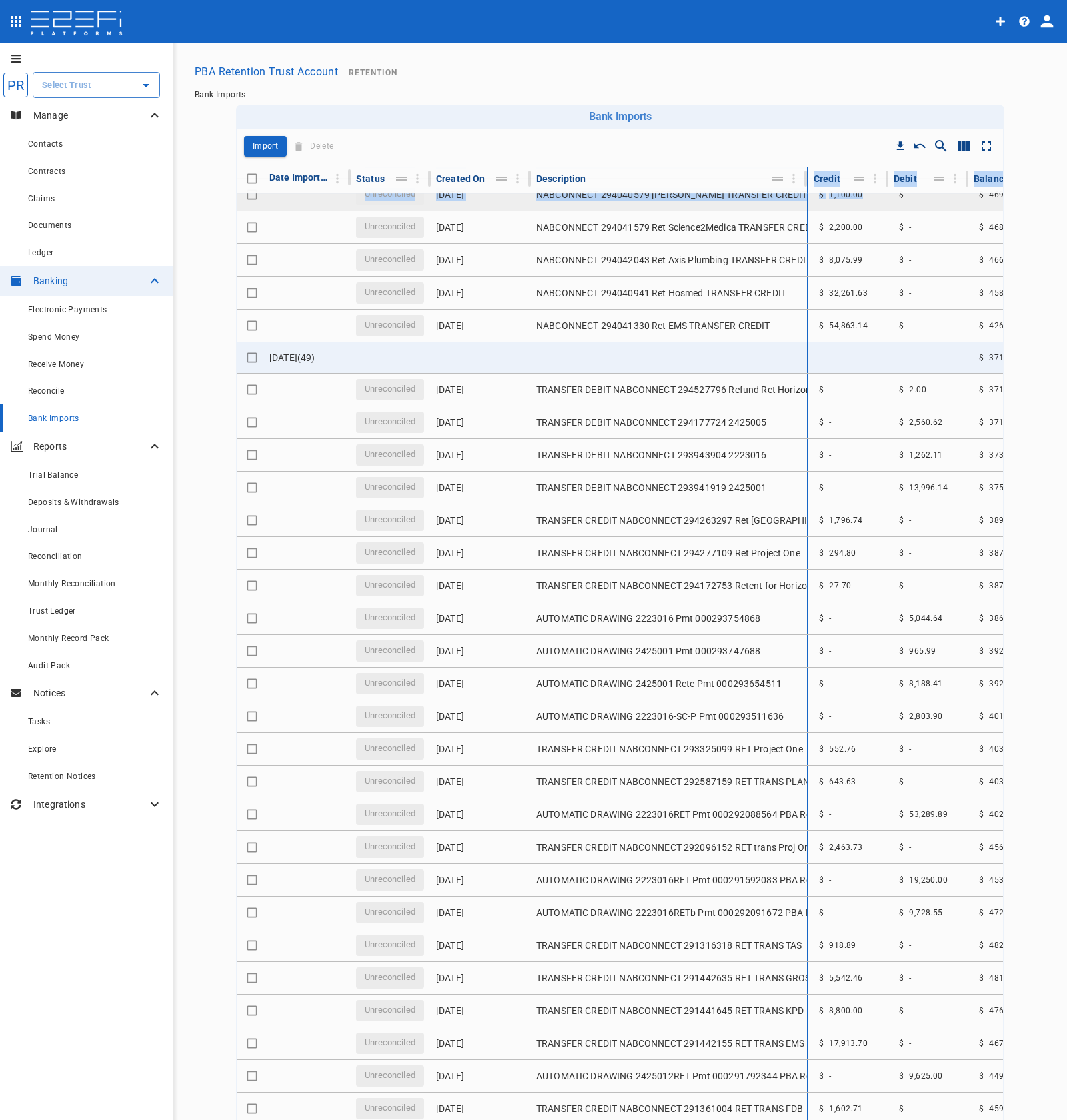
drag, startPoint x: 686, startPoint y: 182, endPoint x: 844, endPoint y: 210, distance: 160.5
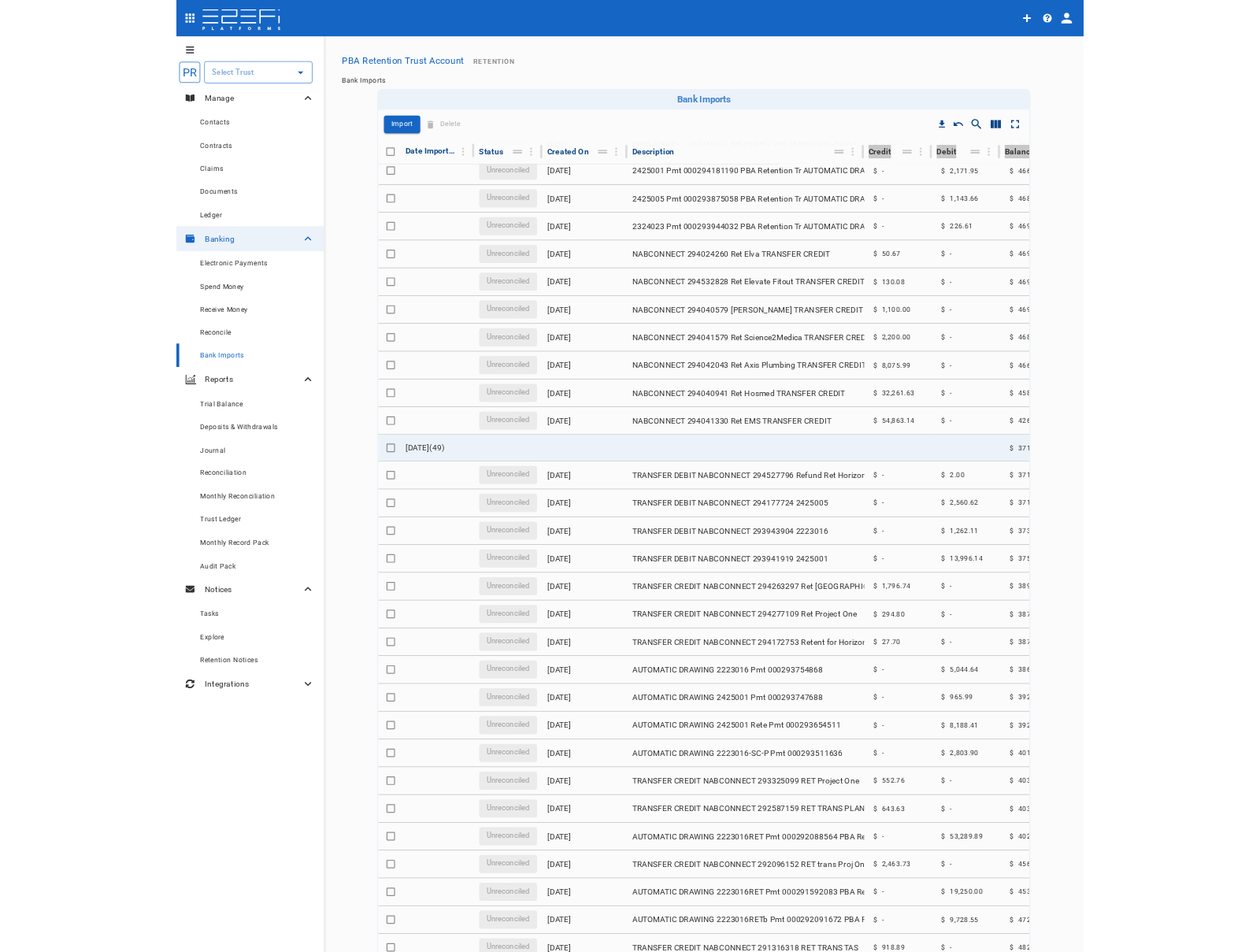
scroll to position [160, 0]
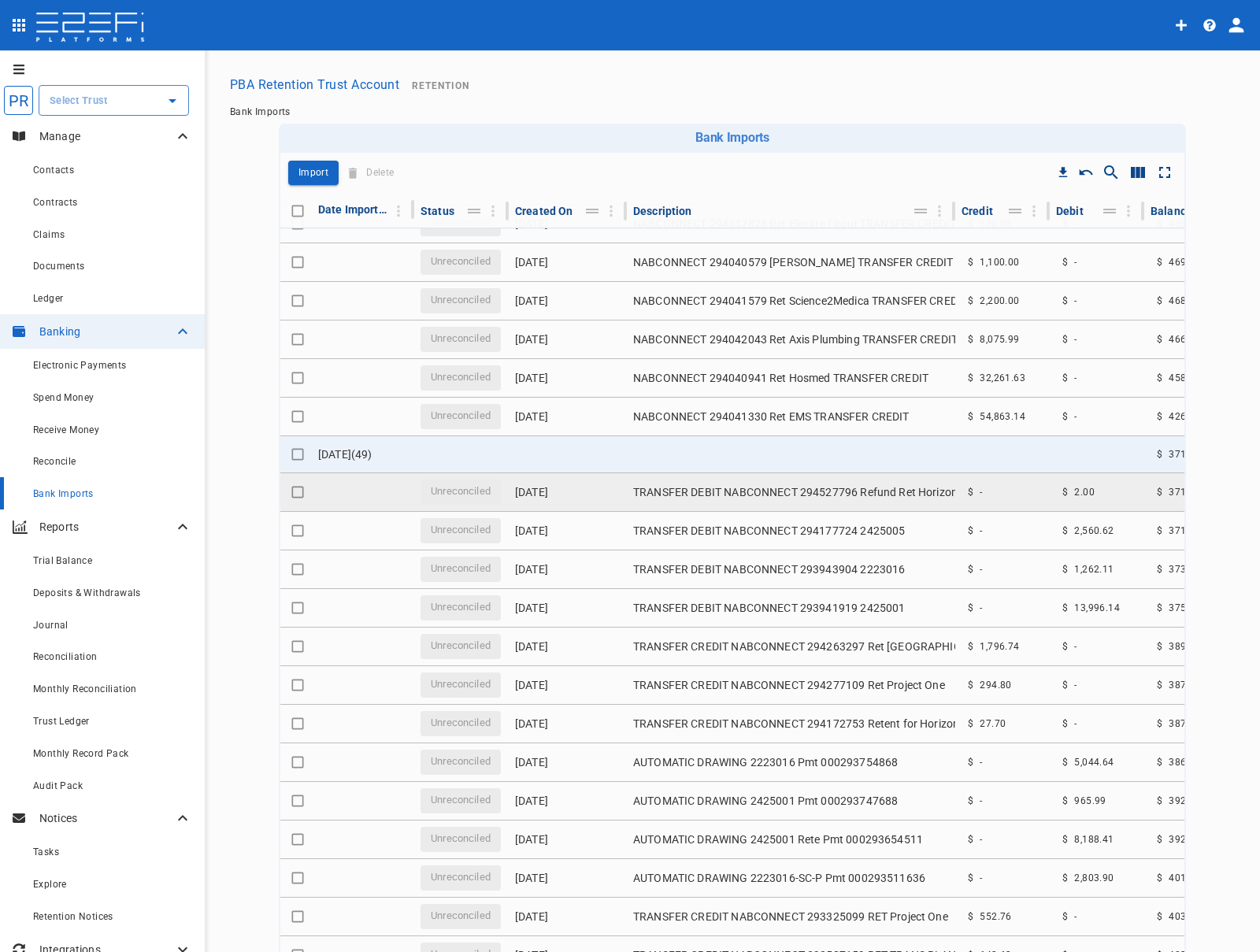
scroll to position [496, 0]
